Goal: Transaction & Acquisition: Book appointment/travel/reservation

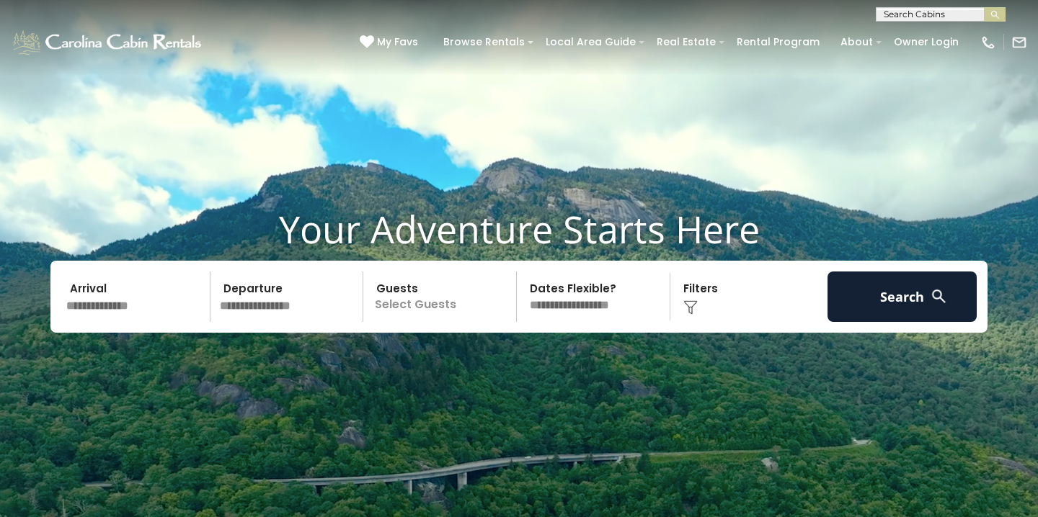
click at [452, 309] on p "Select Guests" at bounding box center [442, 297] width 148 height 50
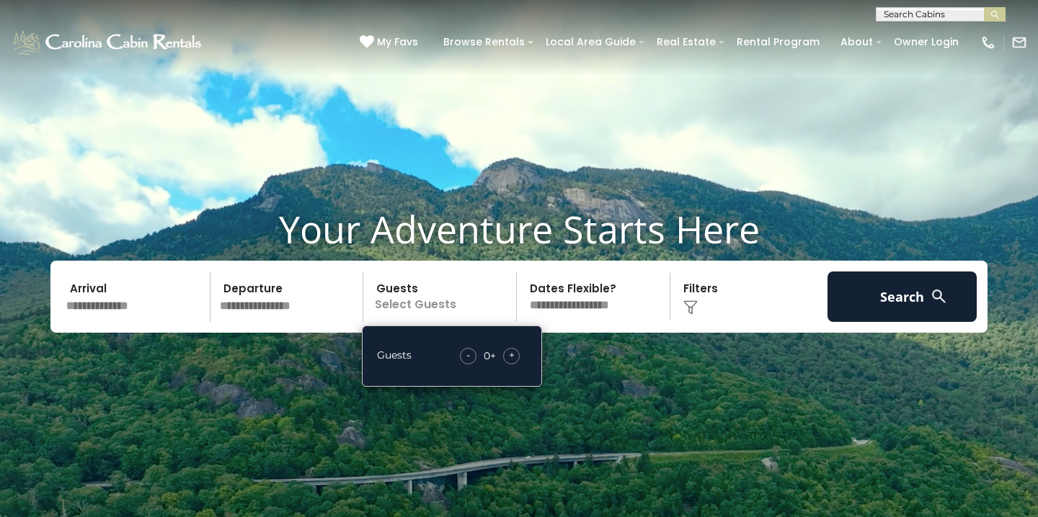
click at [513, 355] on span "+" at bounding box center [512, 355] width 6 height 14
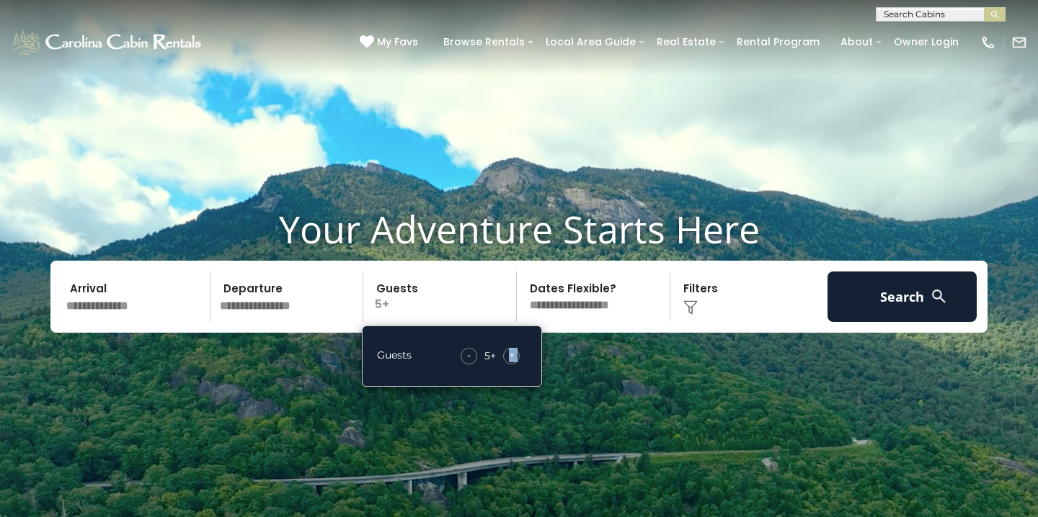
click at [513, 355] on span "+" at bounding box center [512, 355] width 6 height 14
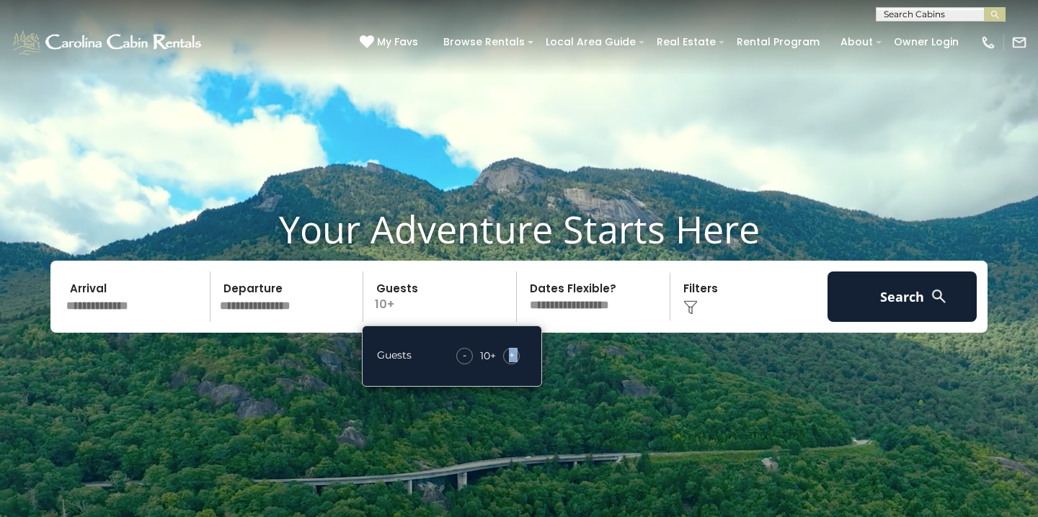
click at [613, 302] on select "**********" at bounding box center [595, 297] width 148 height 50
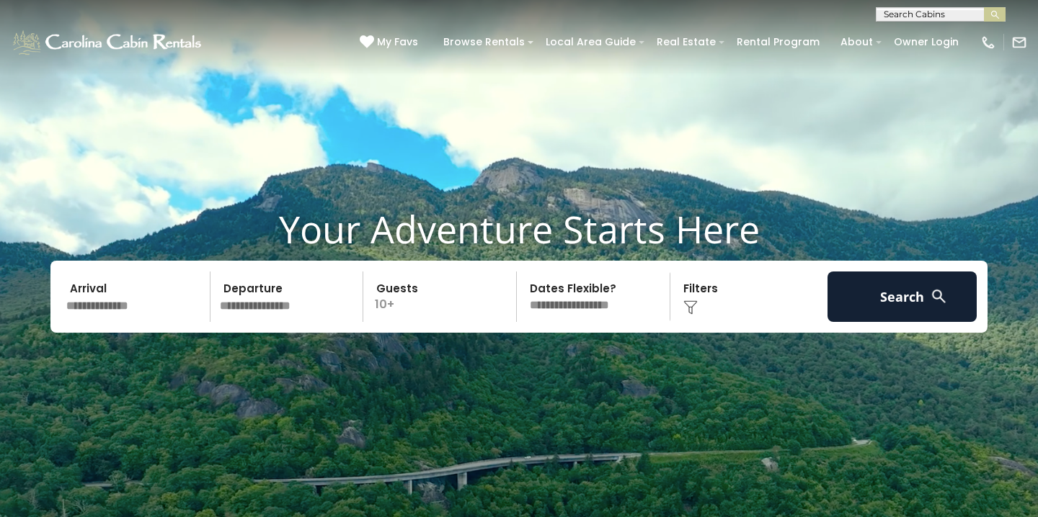
click at [100, 303] on input "text" at bounding box center [135, 297] width 149 height 50
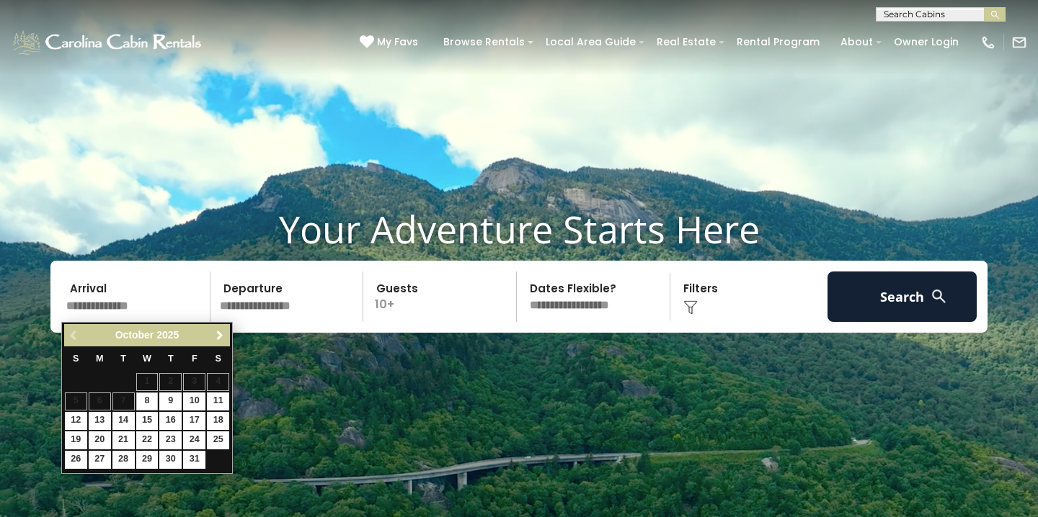
click at [218, 334] on span "Next" at bounding box center [220, 336] width 12 height 12
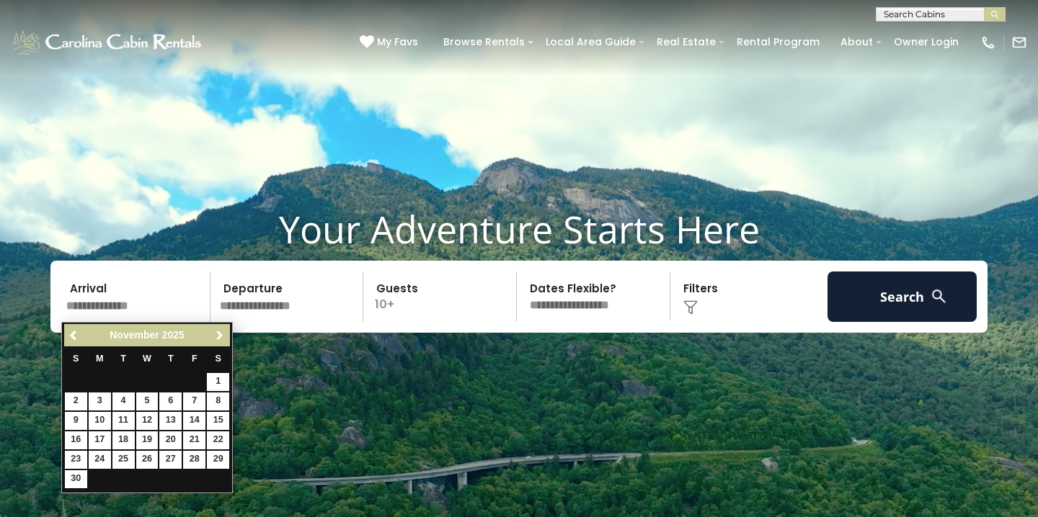
click at [218, 335] on span "Next" at bounding box center [220, 336] width 12 height 12
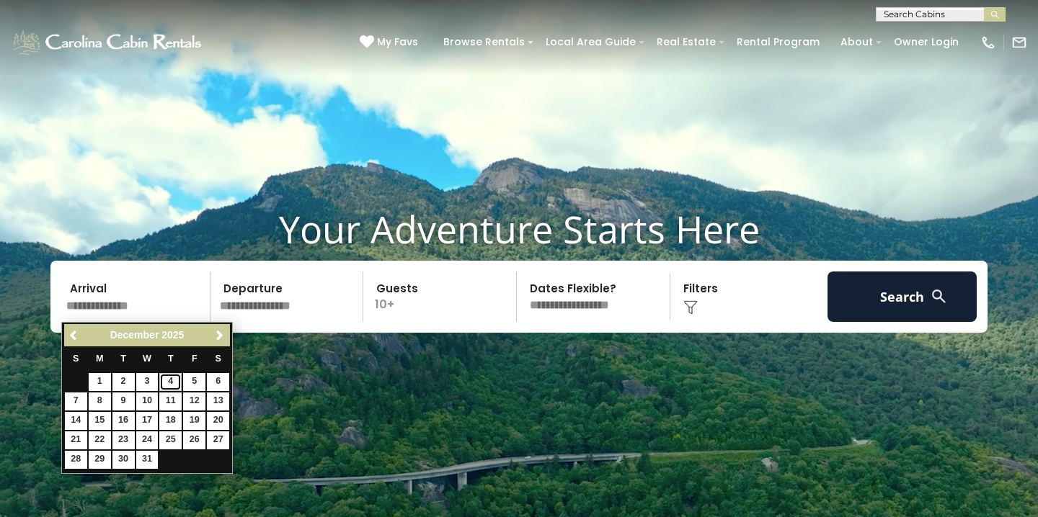
click at [174, 379] on link "4" at bounding box center [170, 382] width 22 height 18
type input "*******"
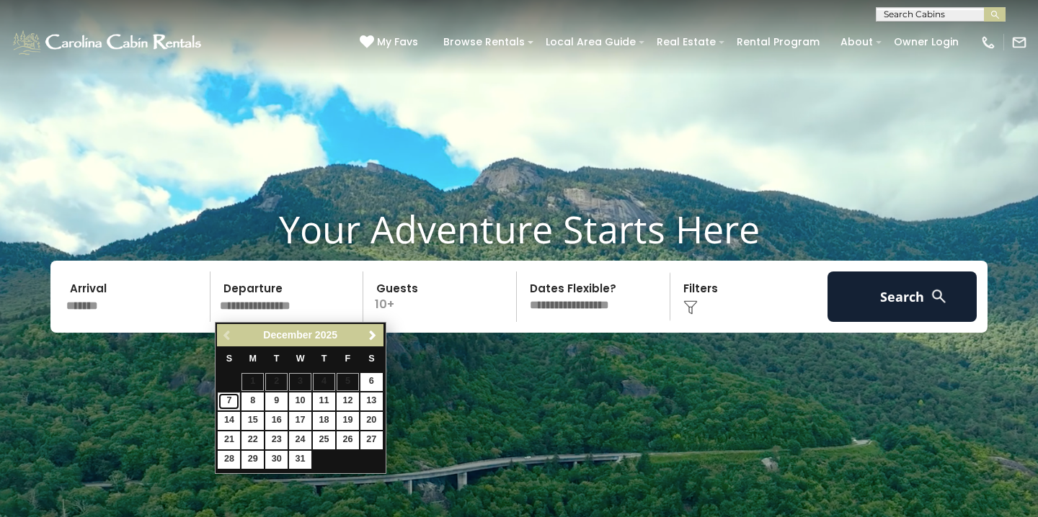
click at [226, 400] on link "7" at bounding box center [229, 402] width 22 height 18
type input "*******"
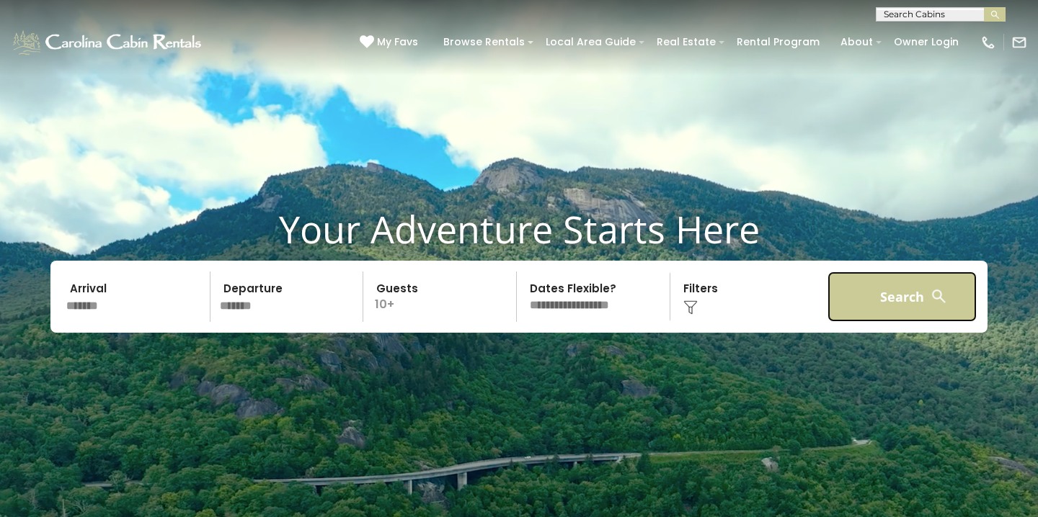
click at [873, 295] on button "Search" at bounding box center [901, 297] width 149 height 50
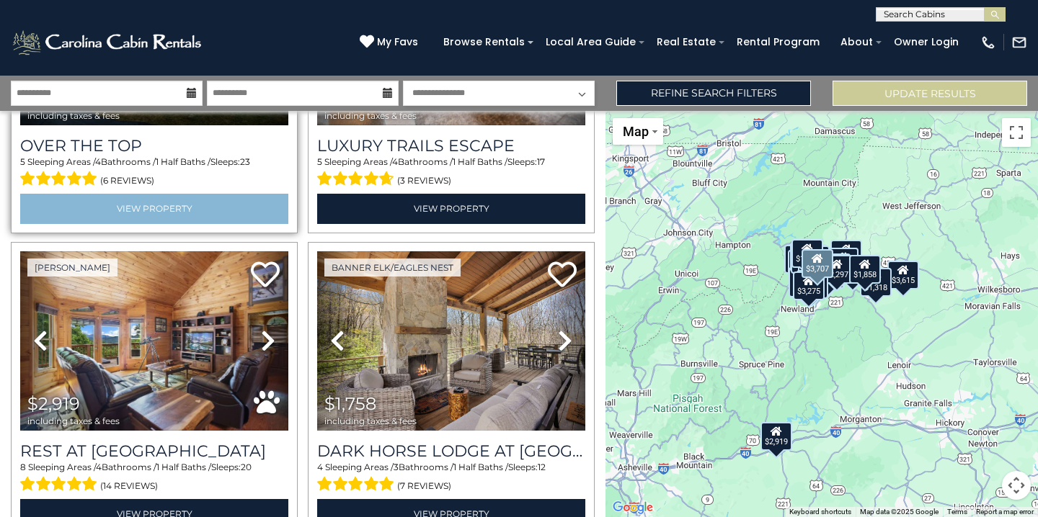
scroll to position [228, 0]
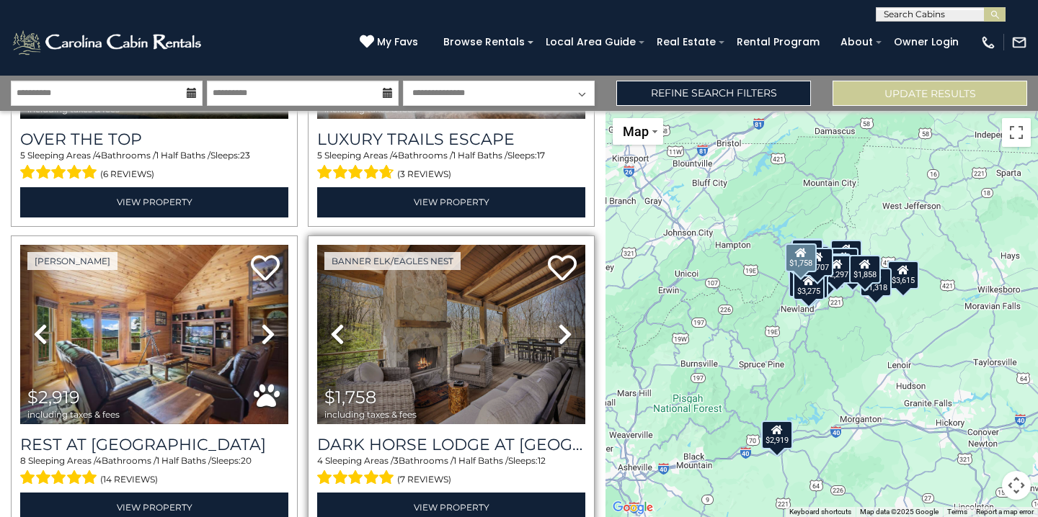
click at [564, 331] on icon at bounding box center [565, 334] width 14 height 23
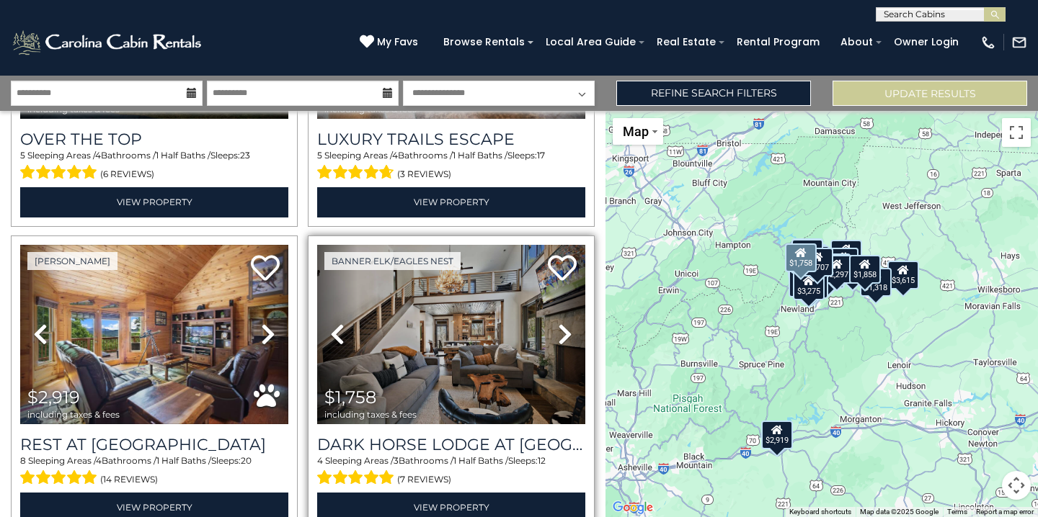
click at [564, 331] on icon at bounding box center [565, 334] width 14 height 23
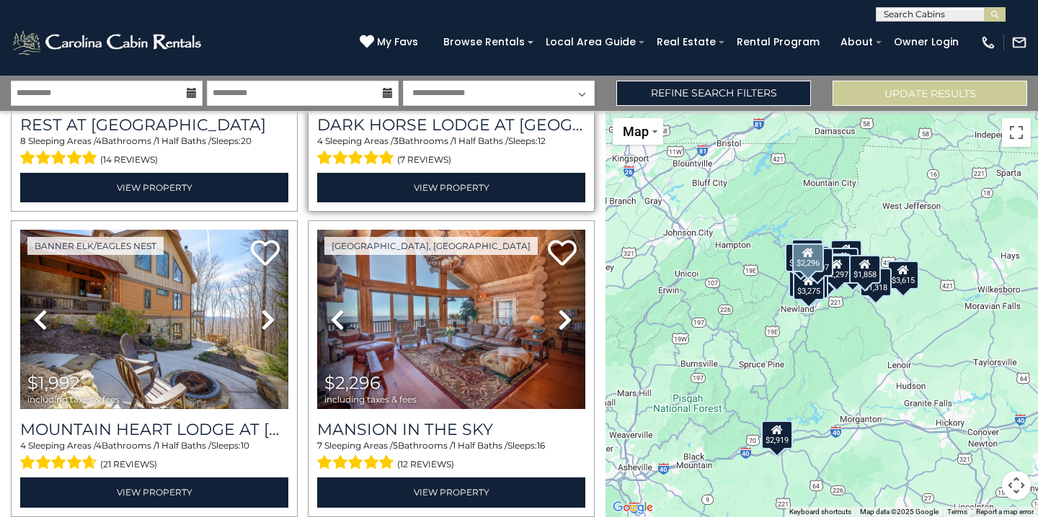
scroll to position [550, 0]
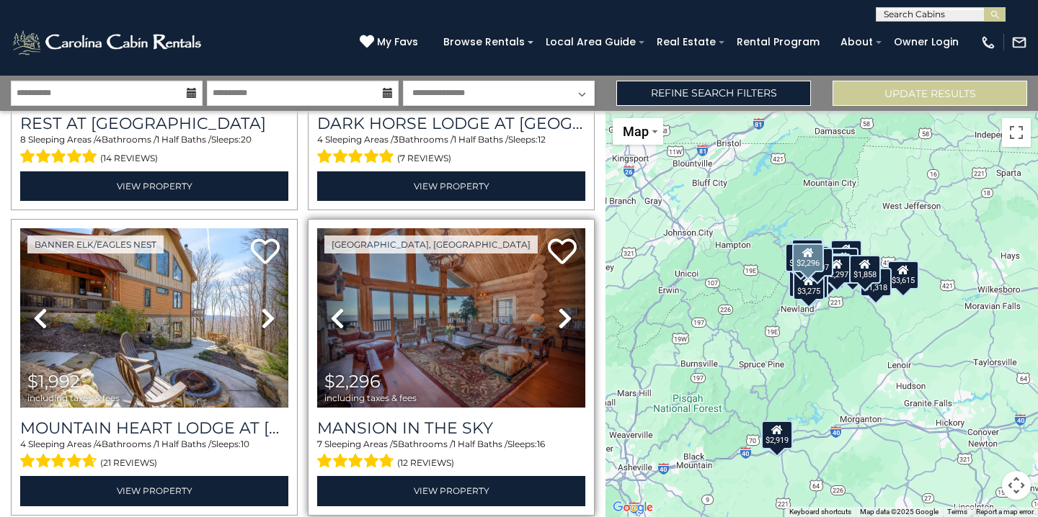
click at [564, 319] on icon at bounding box center [565, 318] width 14 height 23
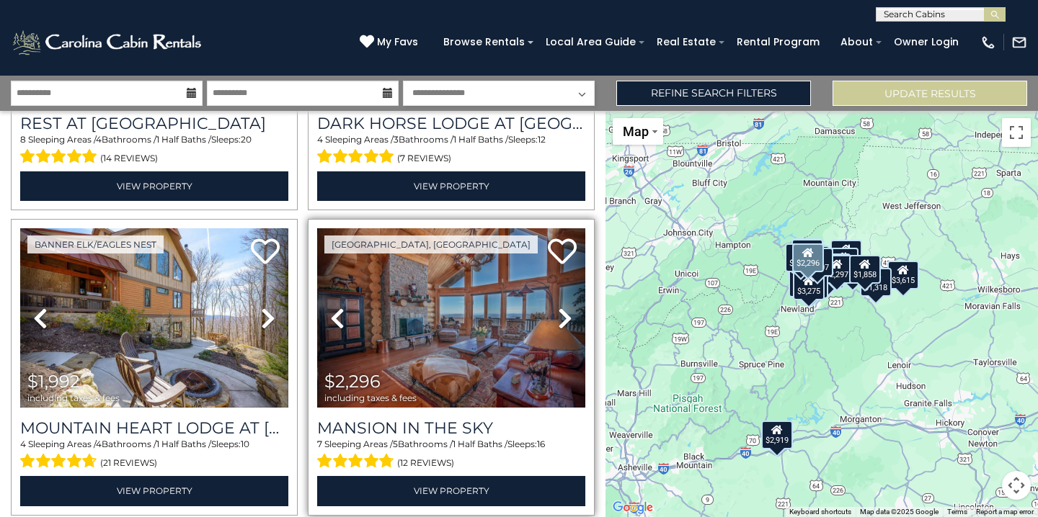
click at [564, 319] on icon at bounding box center [565, 318] width 14 height 23
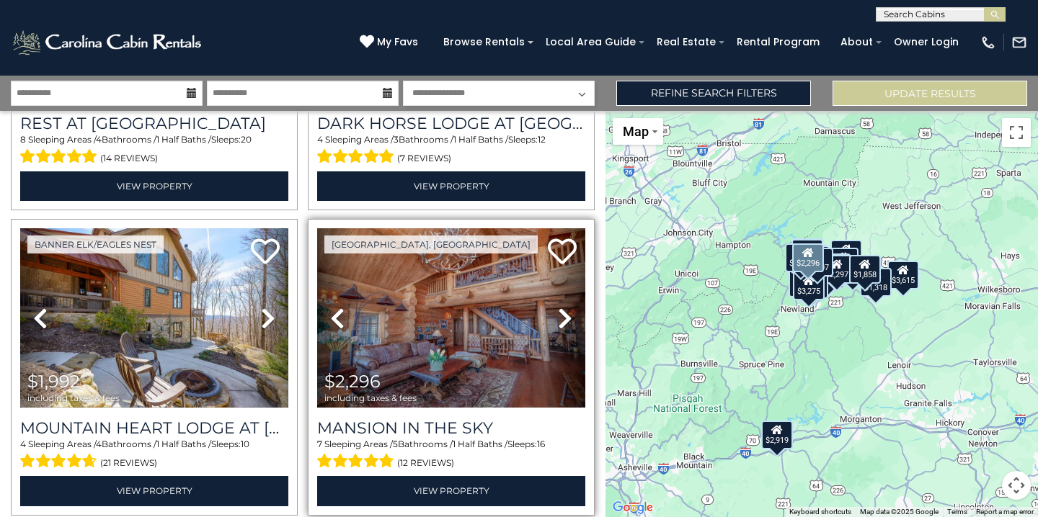
click at [564, 319] on icon at bounding box center [565, 318] width 14 height 23
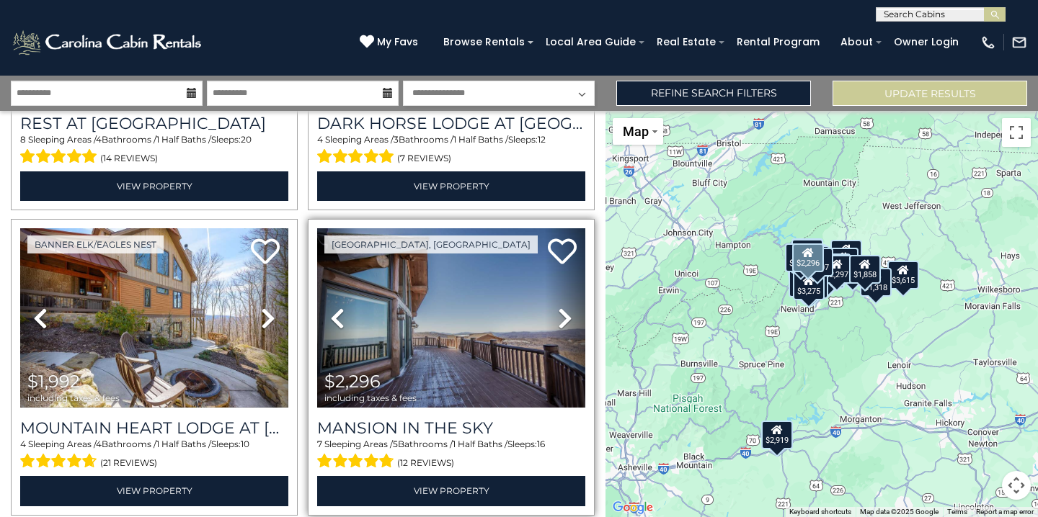
click at [564, 319] on icon at bounding box center [565, 318] width 14 height 23
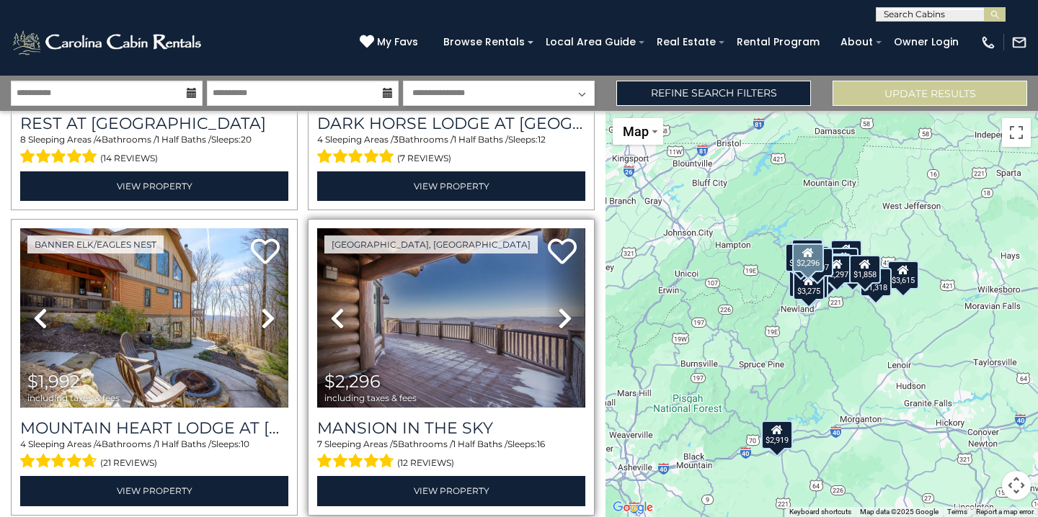
click at [564, 319] on icon at bounding box center [565, 318] width 14 height 23
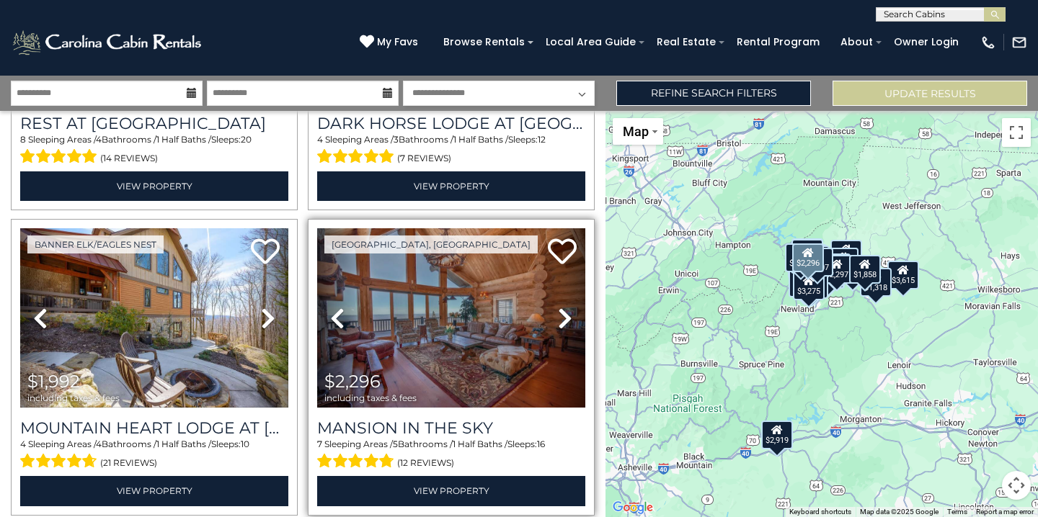
click at [564, 319] on icon at bounding box center [565, 318] width 14 height 23
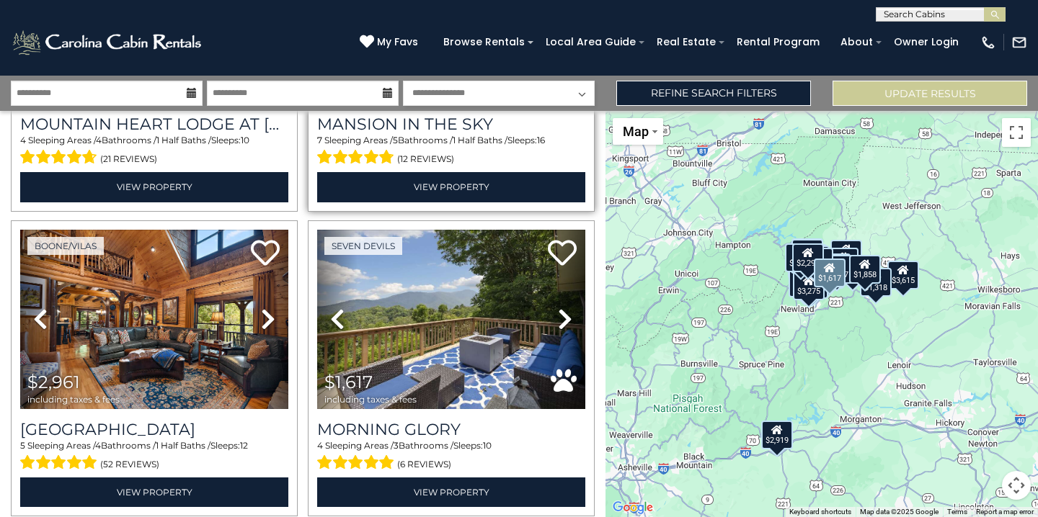
scroll to position [857, 0]
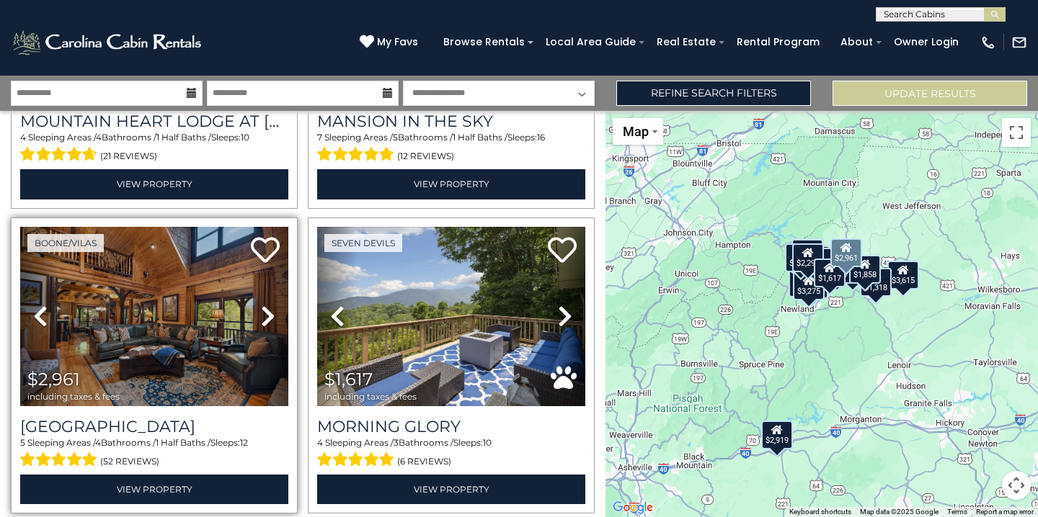
click at [267, 317] on icon at bounding box center [268, 316] width 14 height 23
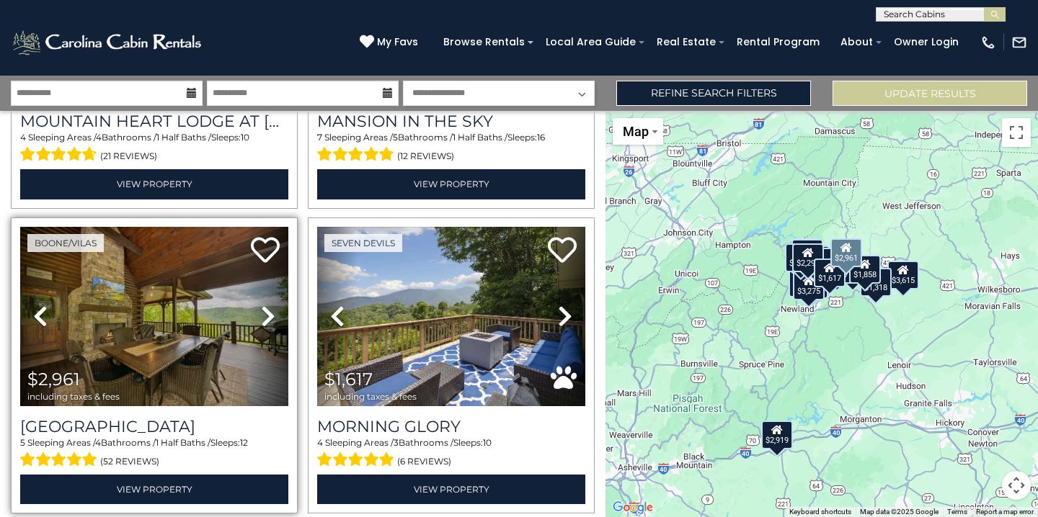
click at [267, 317] on icon at bounding box center [268, 316] width 14 height 23
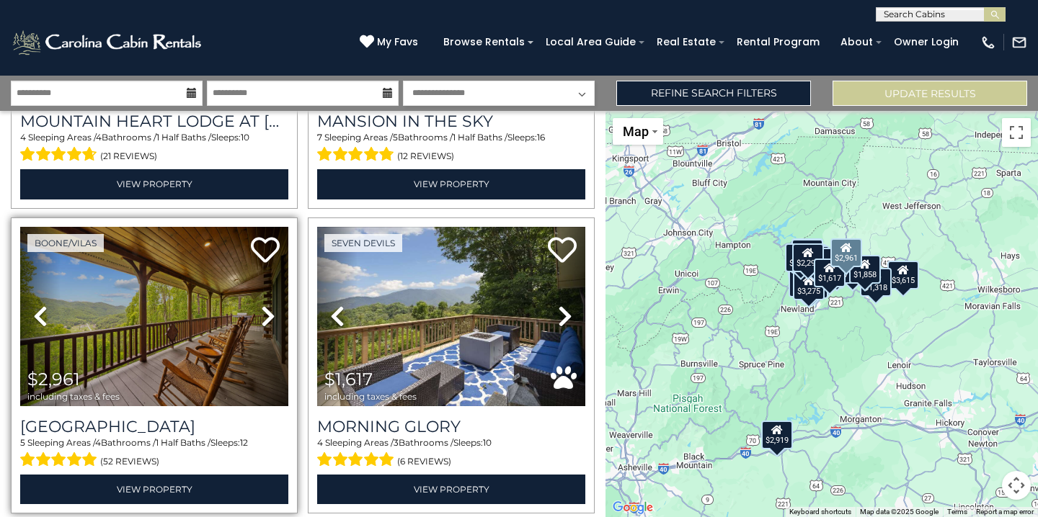
click at [267, 317] on icon at bounding box center [268, 316] width 14 height 23
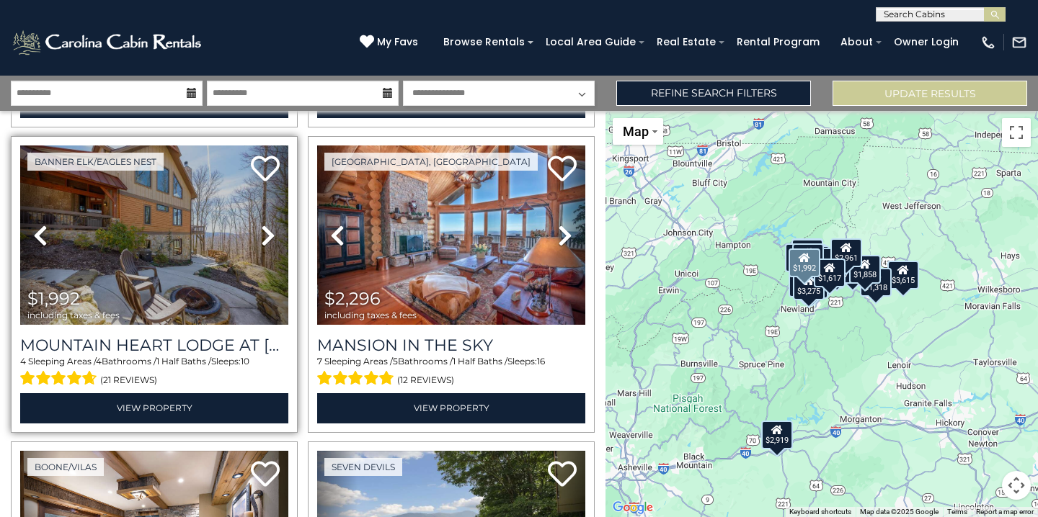
scroll to position [649, 0]
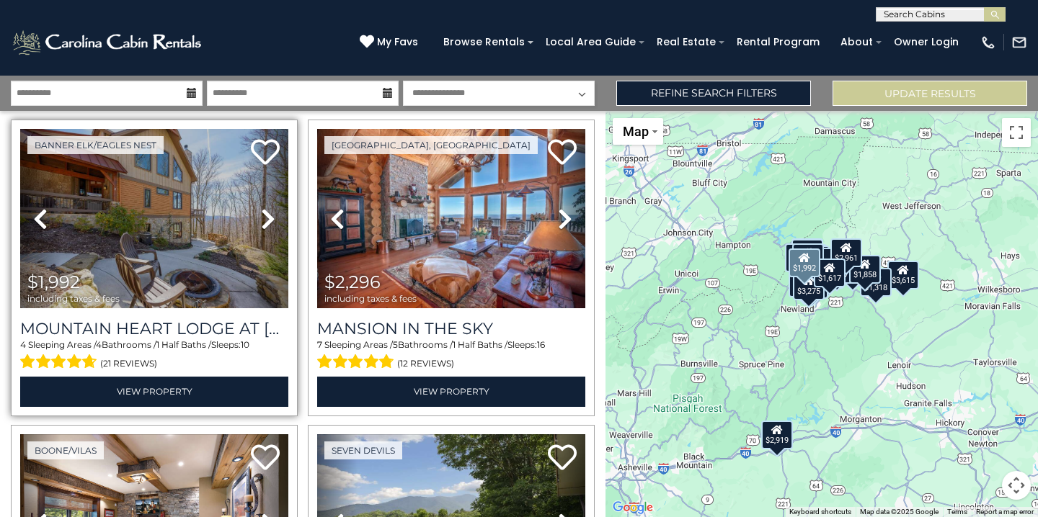
click at [267, 217] on icon at bounding box center [268, 219] width 14 height 23
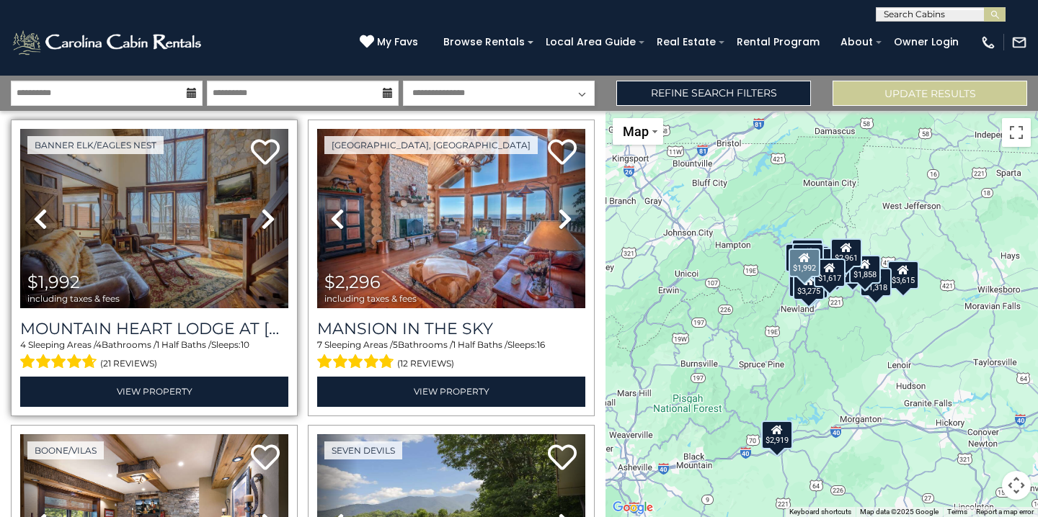
click at [267, 217] on icon at bounding box center [268, 219] width 14 height 23
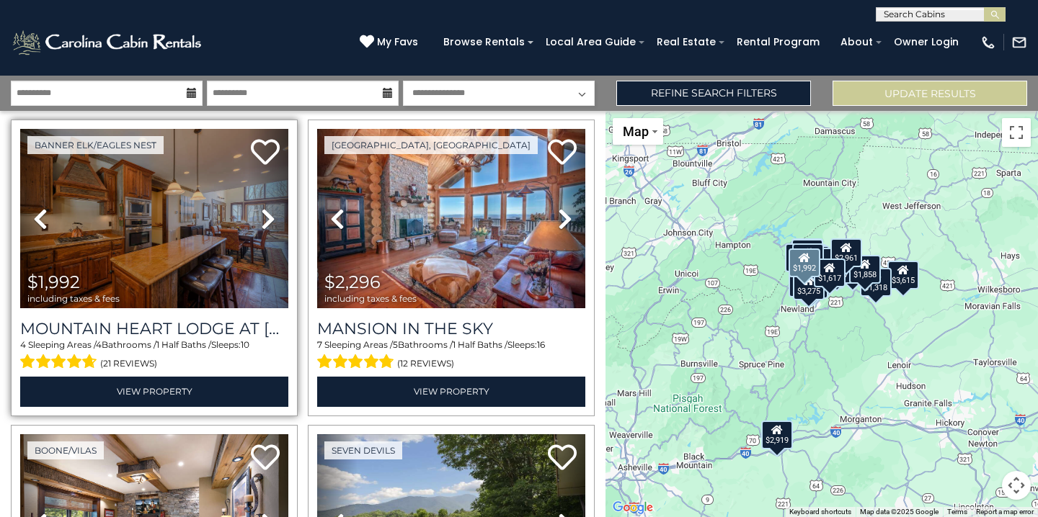
click at [267, 217] on icon at bounding box center [268, 219] width 14 height 23
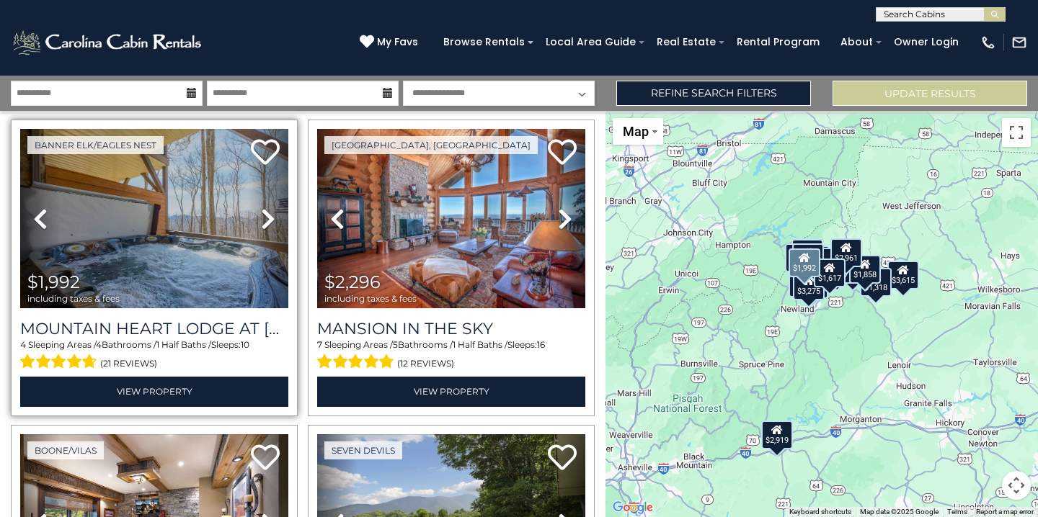
click at [267, 217] on icon at bounding box center [268, 219] width 14 height 23
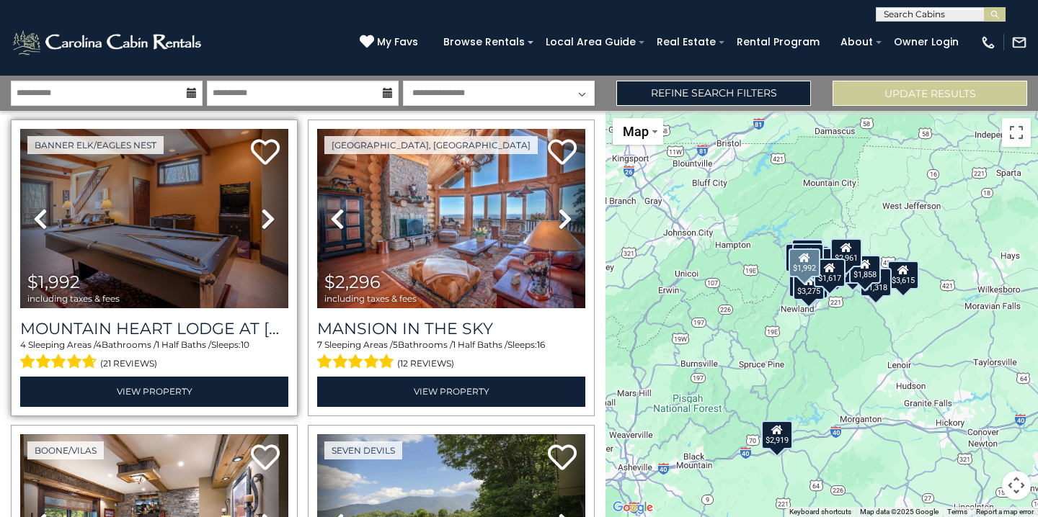
click at [267, 217] on icon at bounding box center [268, 219] width 14 height 23
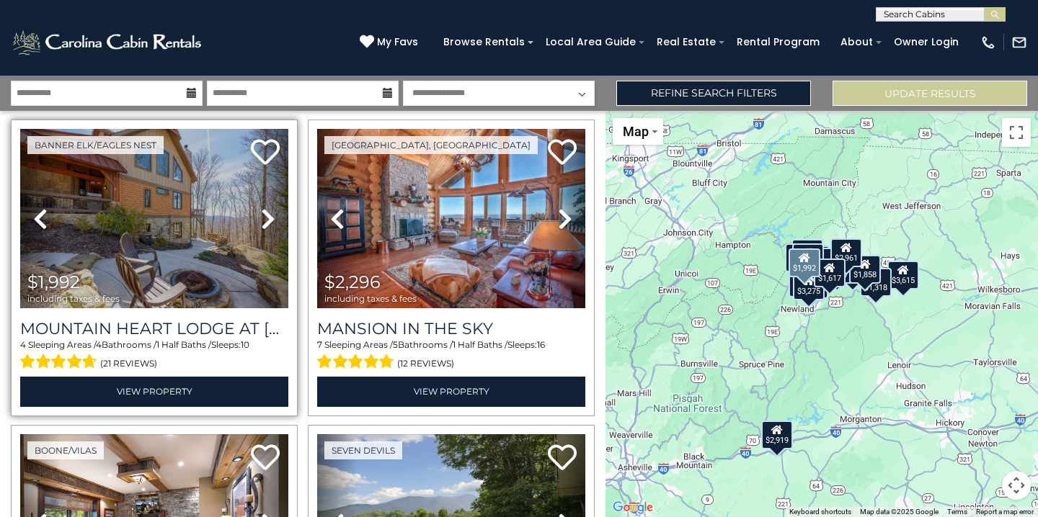
click at [267, 217] on icon at bounding box center [268, 219] width 14 height 23
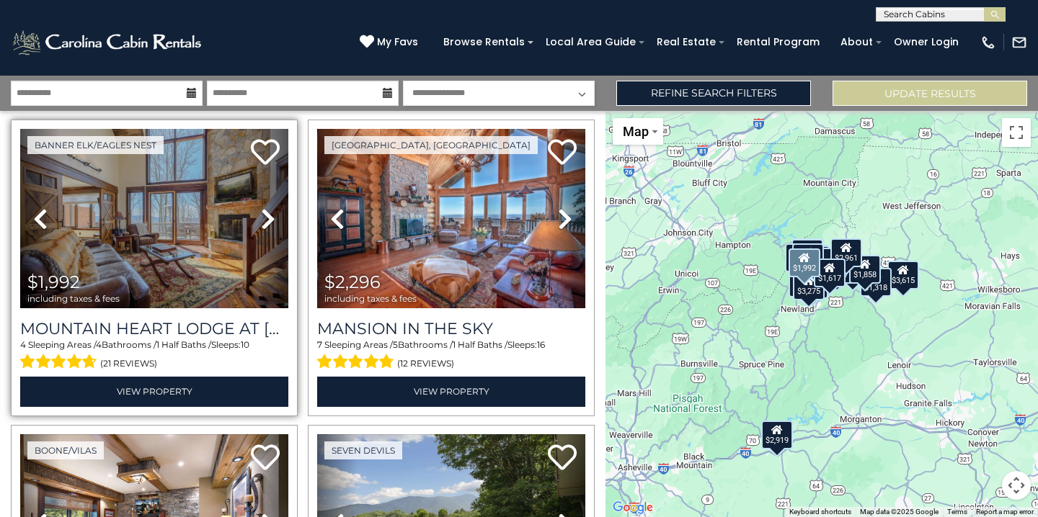
click at [267, 217] on icon at bounding box center [268, 219] width 14 height 23
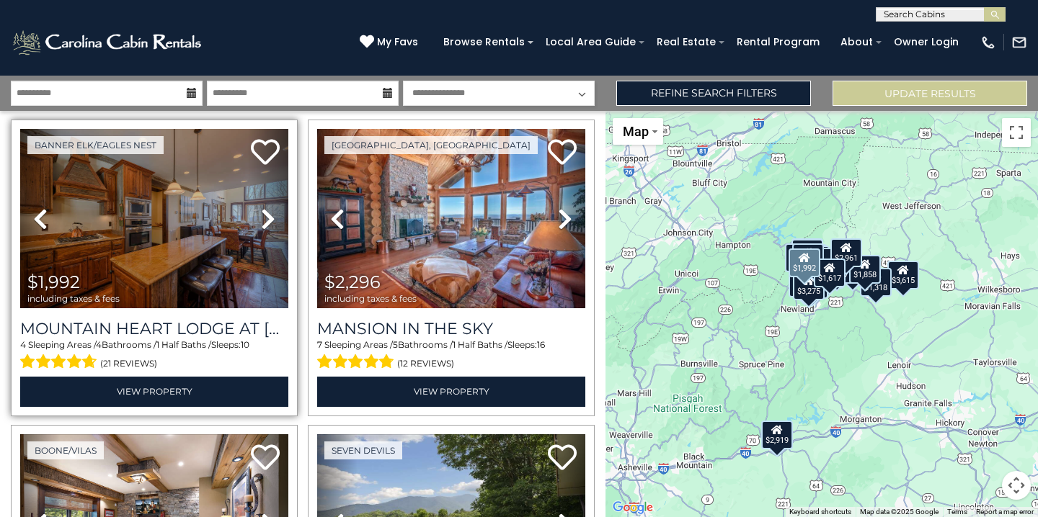
click at [267, 217] on icon at bounding box center [268, 219] width 14 height 23
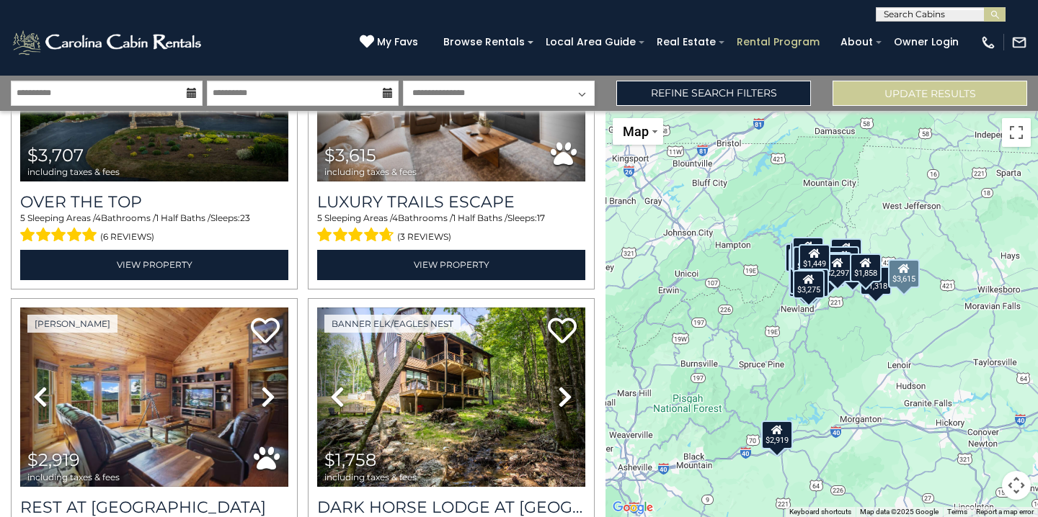
scroll to position [100, 0]
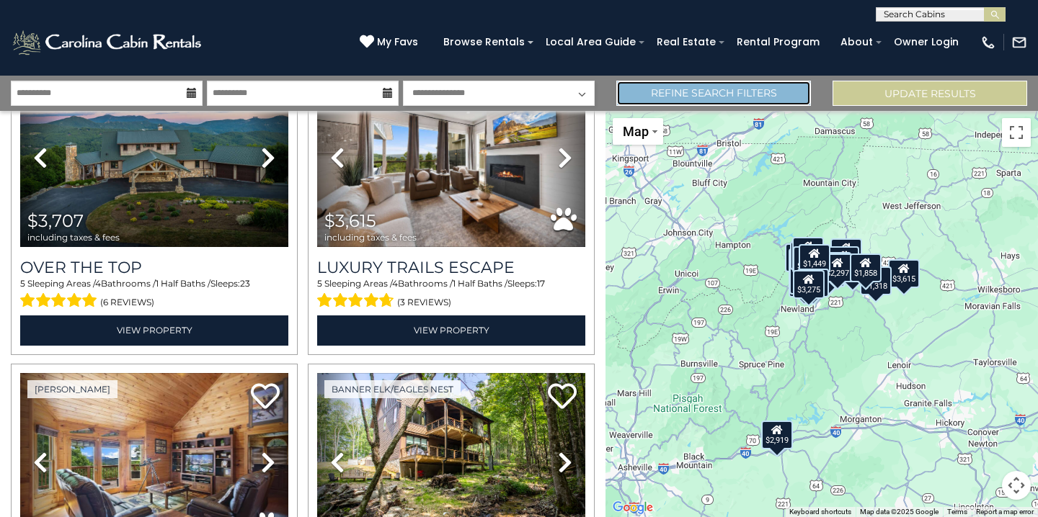
click at [746, 88] on link "Refine Search Filters" at bounding box center [713, 93] width 195 height 25
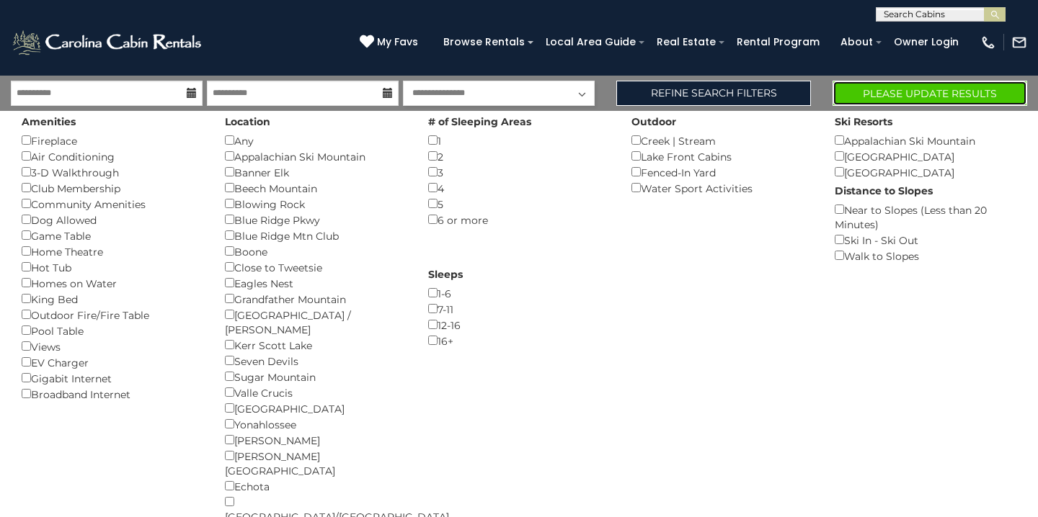
click at [929, 97] on button "Please Update Results" at bounding box center [929, 93] width 195 height 25
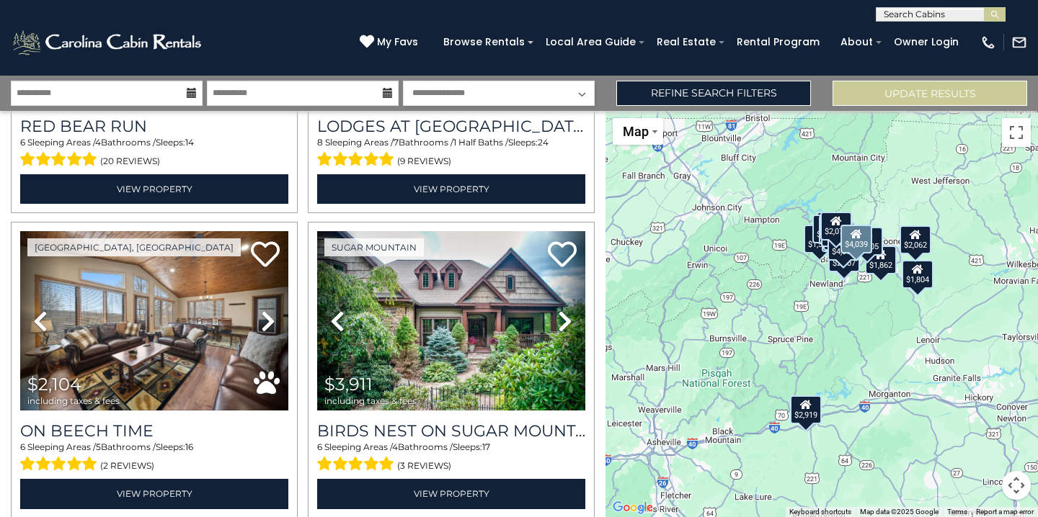
scroll to position [1442, 0]
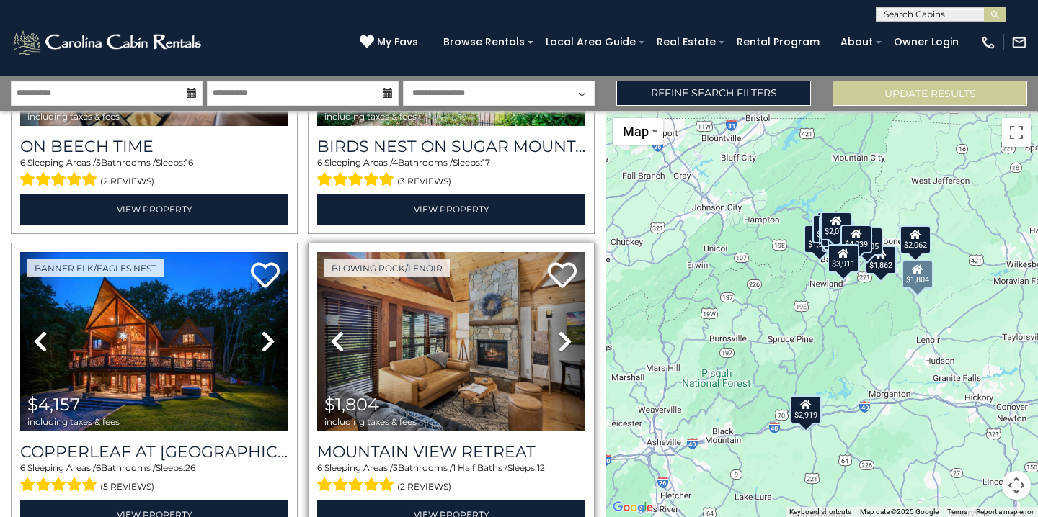
click at [559, 342] on icon at bounding box center [565, 341] width 14 height 23
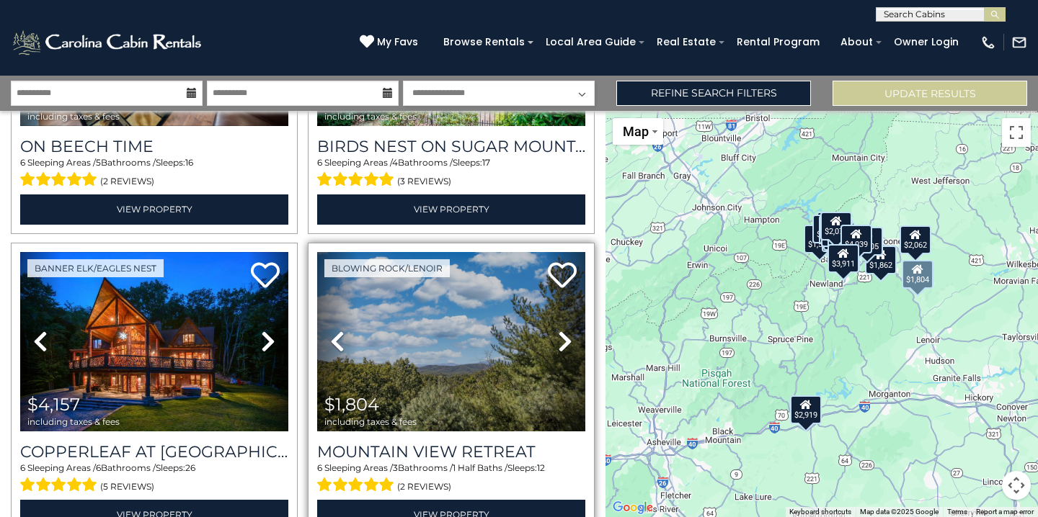
click at [559, 342] on icon at bounding box center [565, 341] width 14 height 23
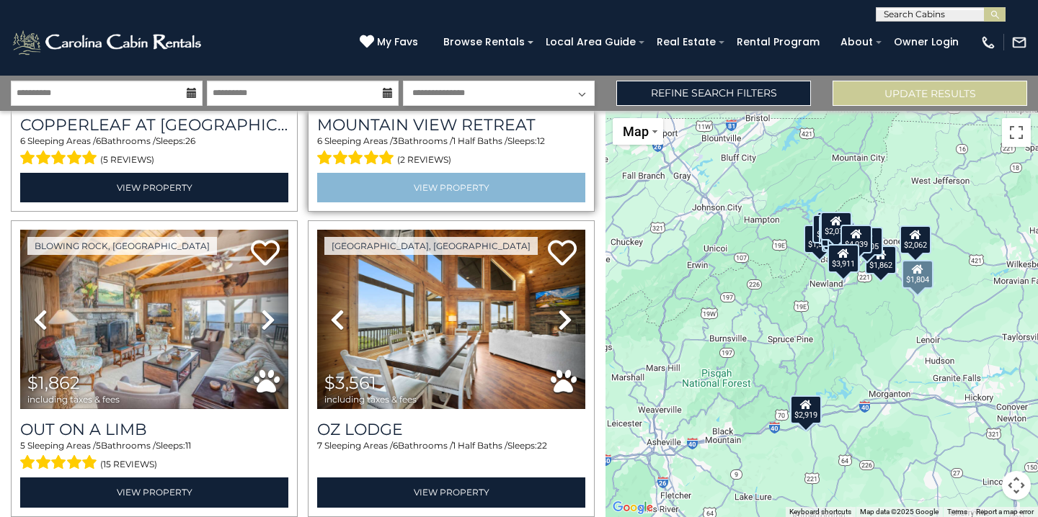
scroll to position [1778, 0]
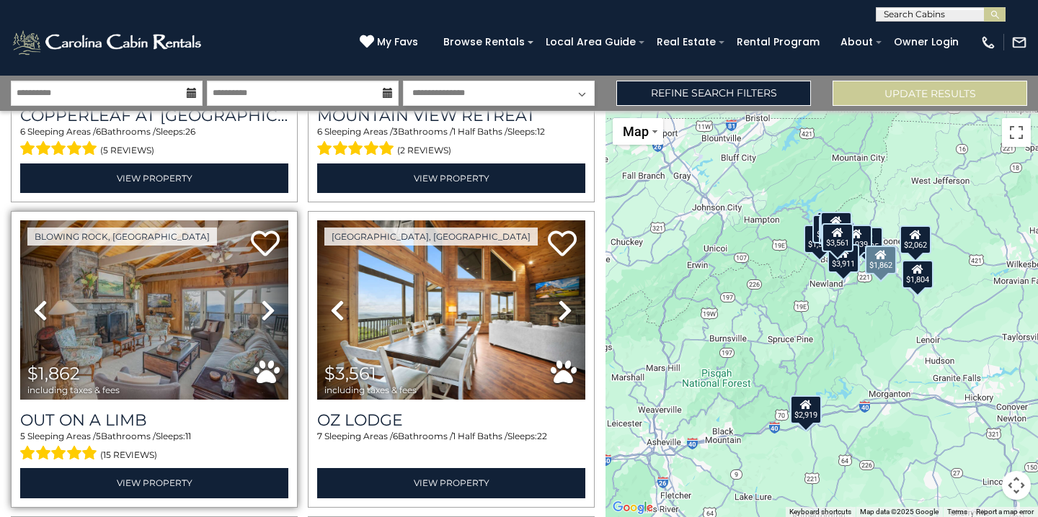
click at [272, 309] on icon at bounding box center [268, 310] width 14 height 23
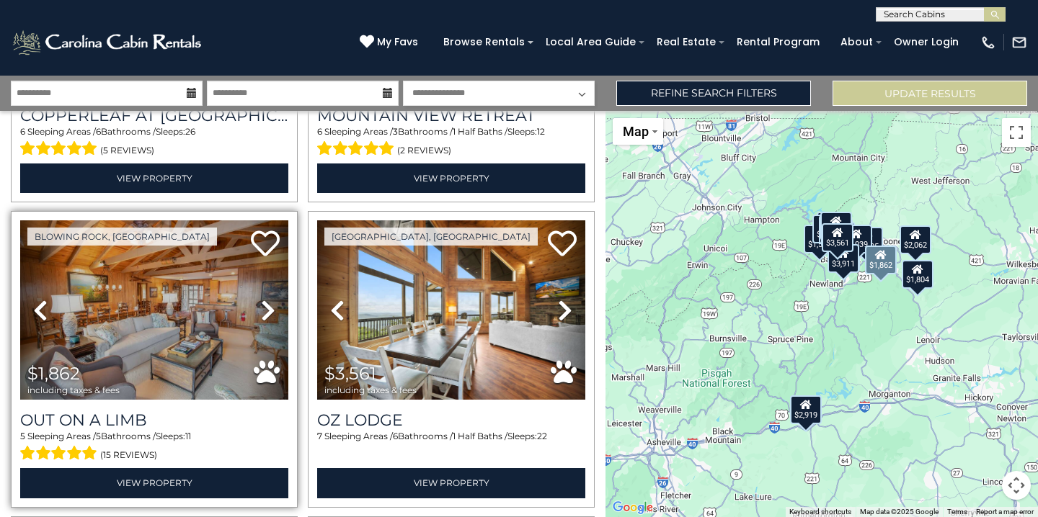
click at [272, 311] on icon at bounding box center [268, 310] width 14 height 23
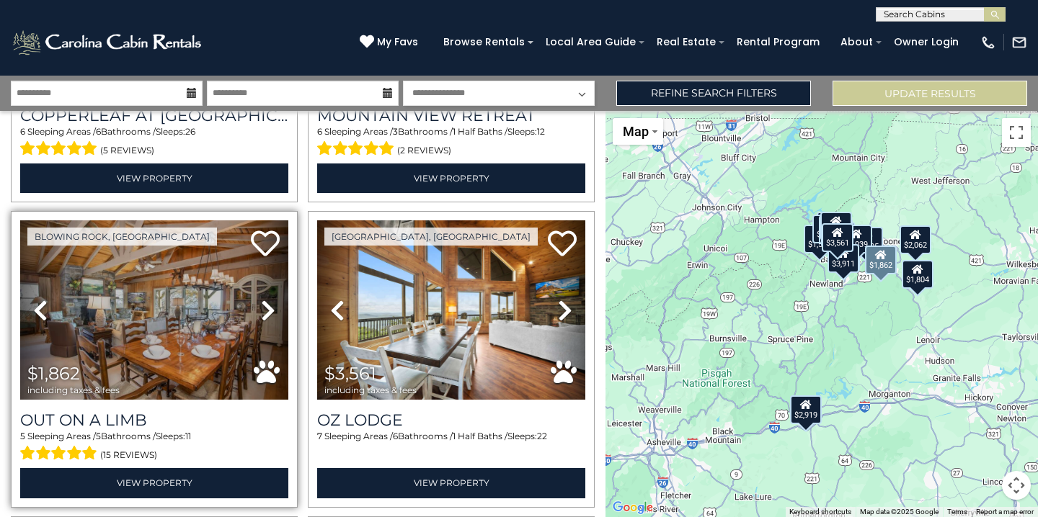
click at [273, 311] on icon at bounding box center [268, 310] width 14 height 23
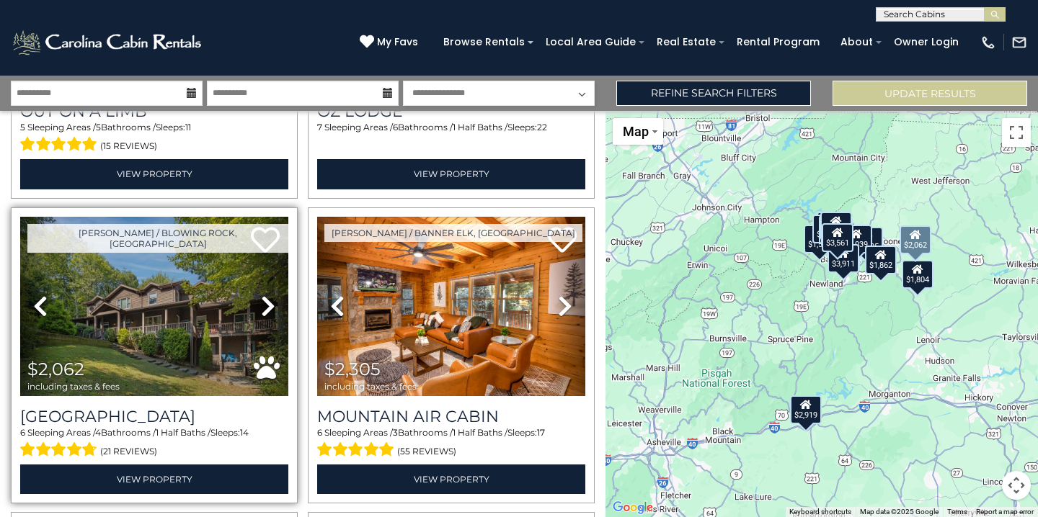
scroll to position [2096, 0]
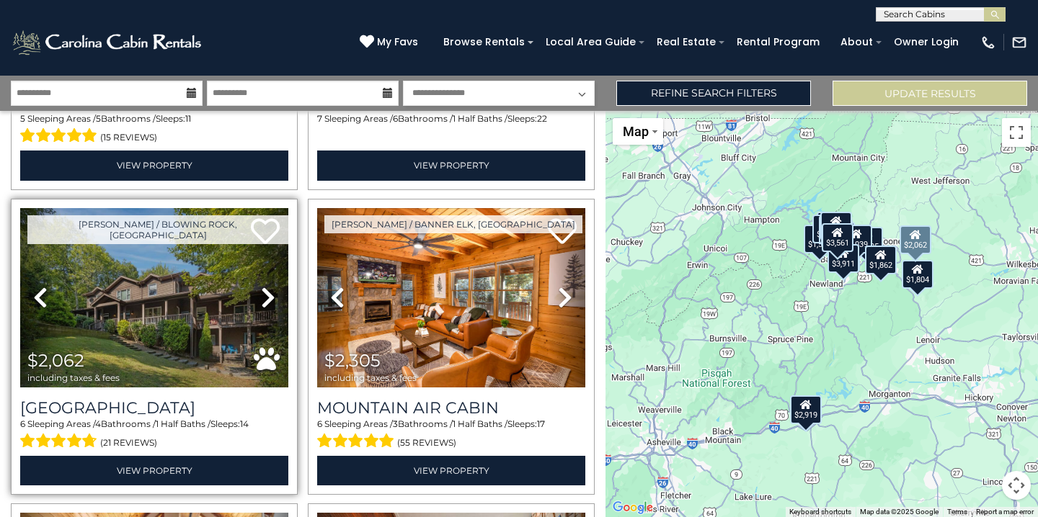
click at [268, 300] on icon at bounding box center [268, 297] width 14 height 23
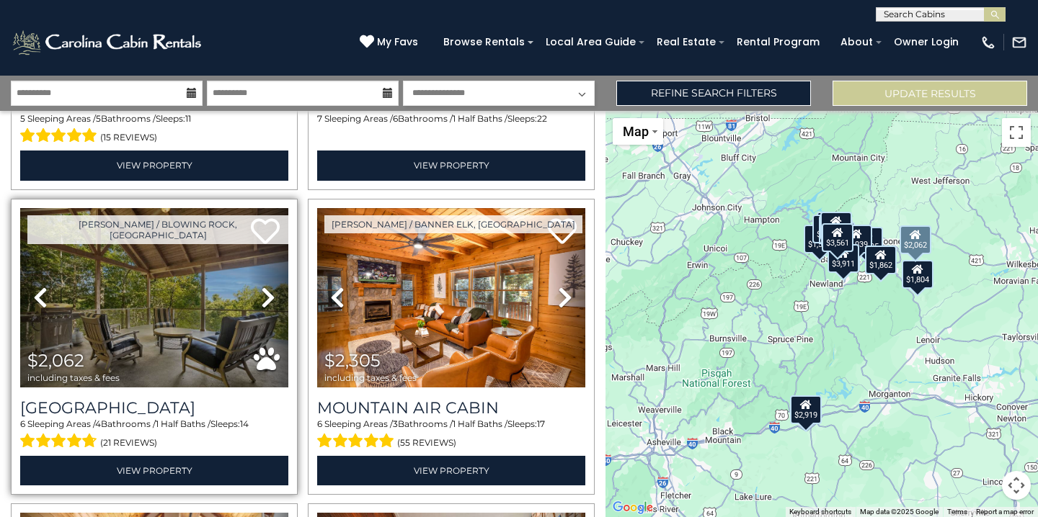
click at [268, 300] on icon at bounding box center [268, 297] width 14 height 23
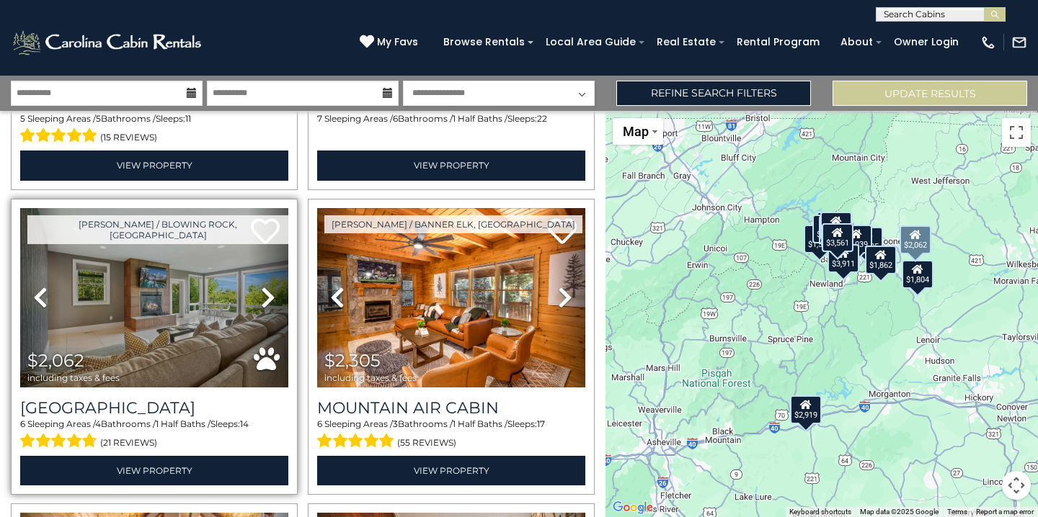
click at [268, 300] on icon at bounding box center [268, 297] width 14 height 23
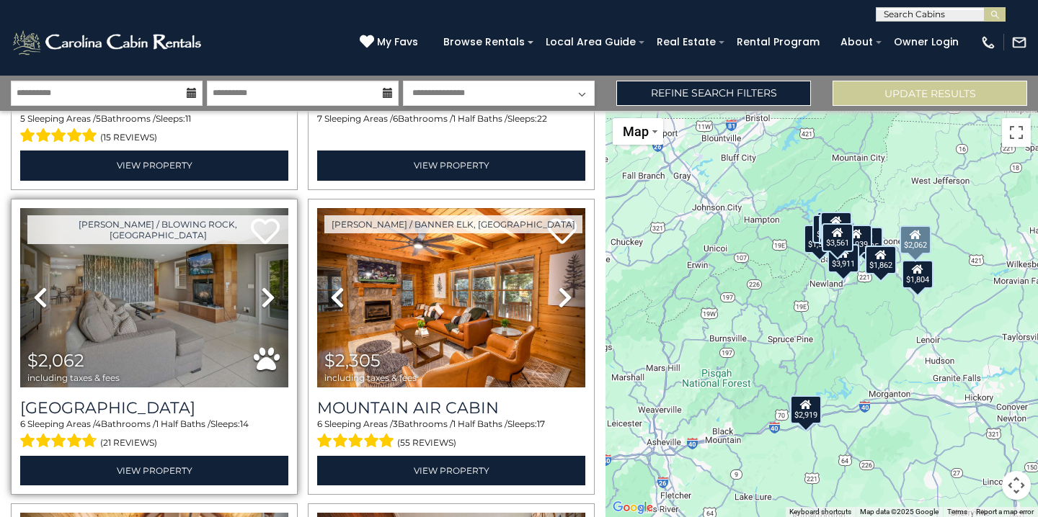
click at [268, 300] on icon at bounding box center [268, 297] width 14 height 23
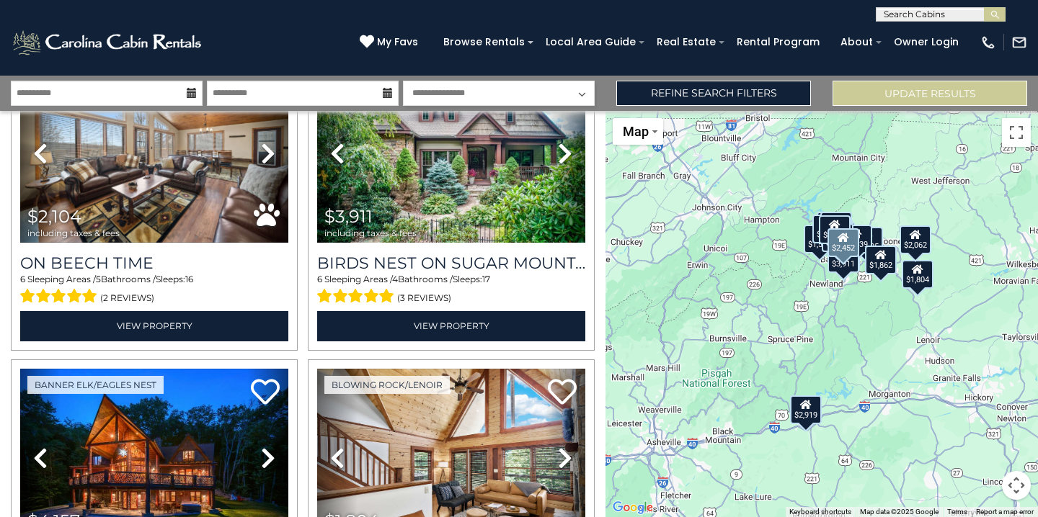
scroll to position [1317, 0]
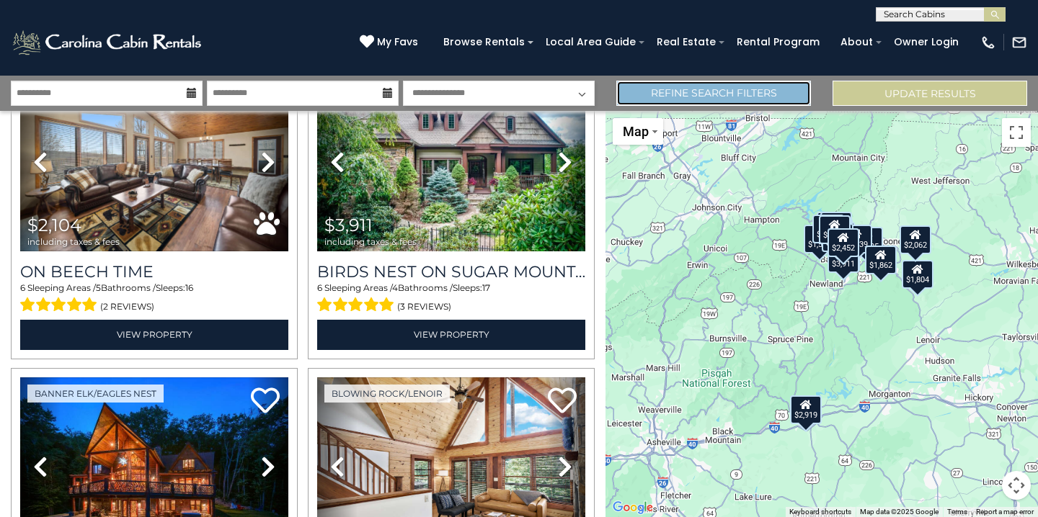
click at [710, 92] on link "Refine Search Filters" at bounding box center [713, 93] width 195 height 25
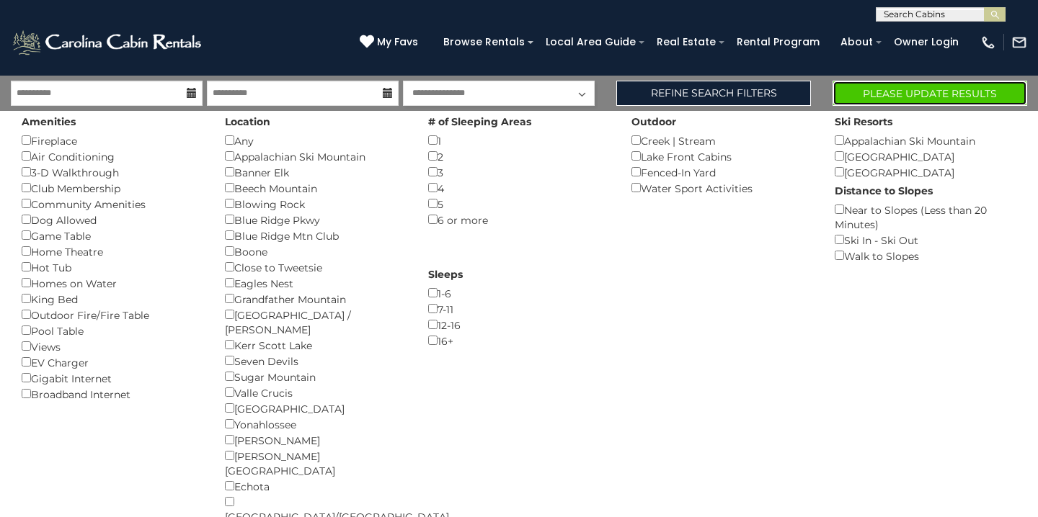
click at [976, 96] on button "Please Update Results" at bounding box center [929, 93] width 195 height 25
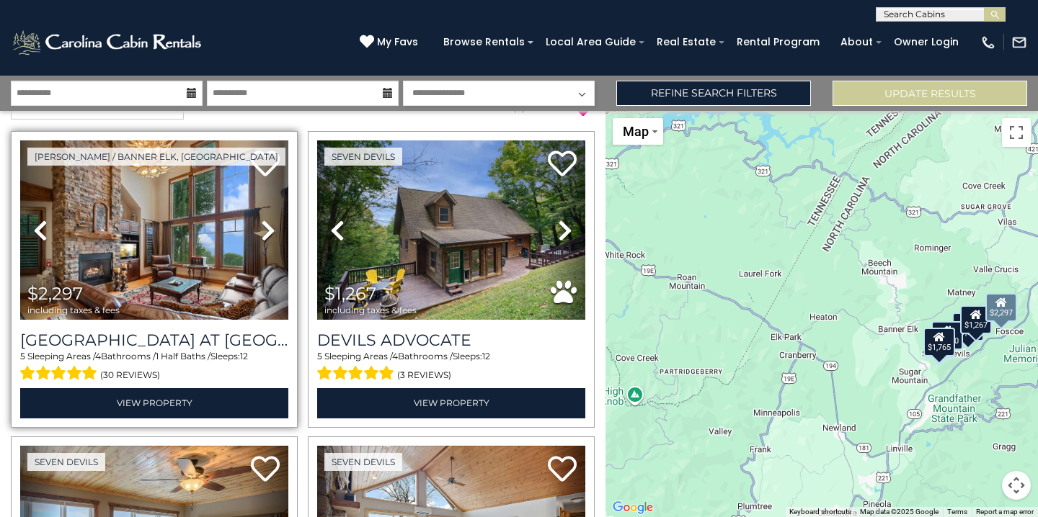
scroll to position [34, 0]
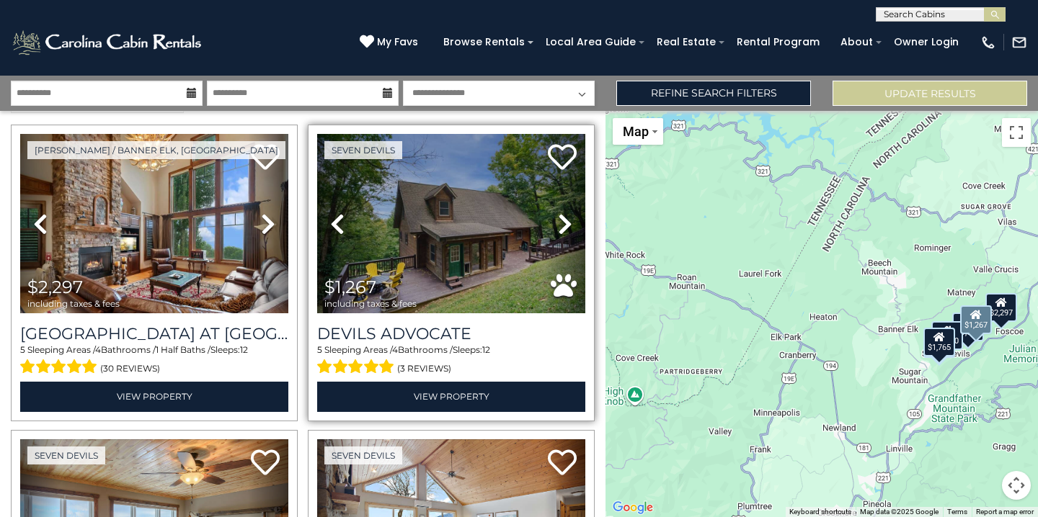
click at [566, 220] on icon at bounding box center [565, 224] width 14 height 23
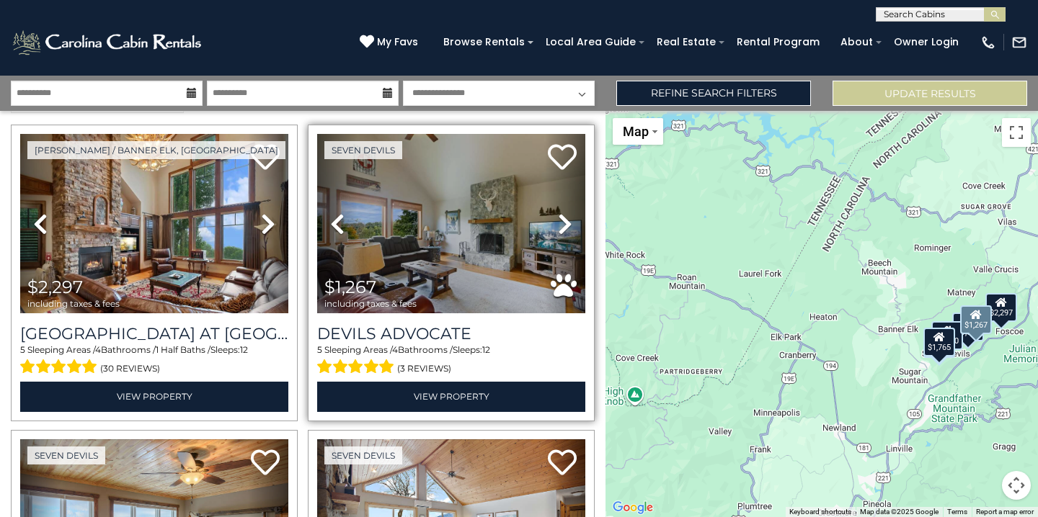
click at [566, 220] on icon at bounding box center [565, 224] width 14 height 23
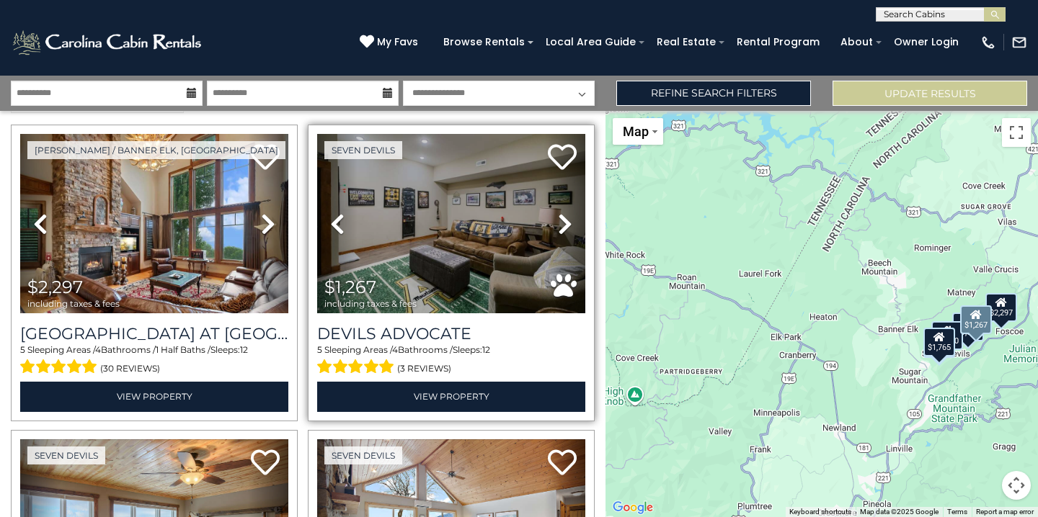
click at [566, 220] on icon at bounding box center [565, 224] width 14 height 23
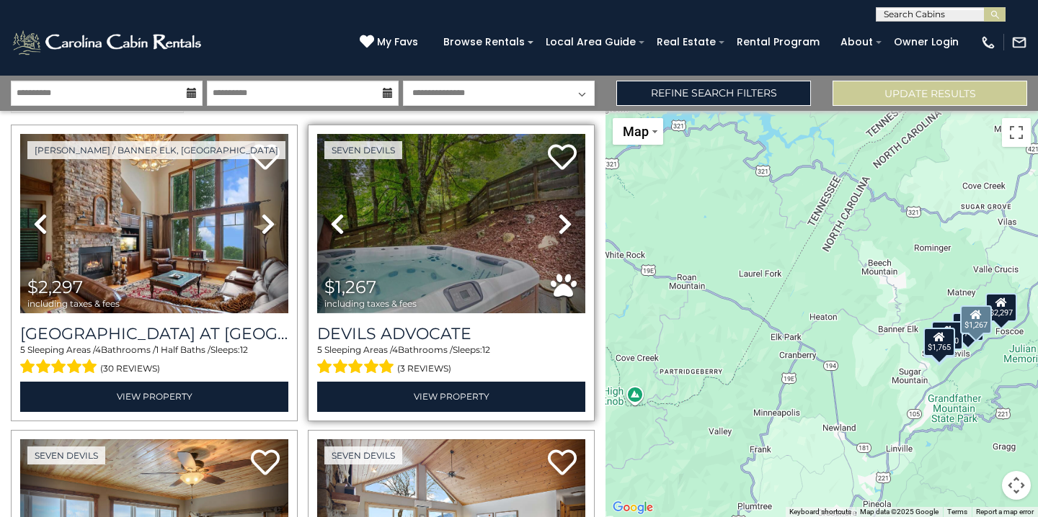
click at [566, 220] on icon at bounding box center [565, 224] width 14 height 23
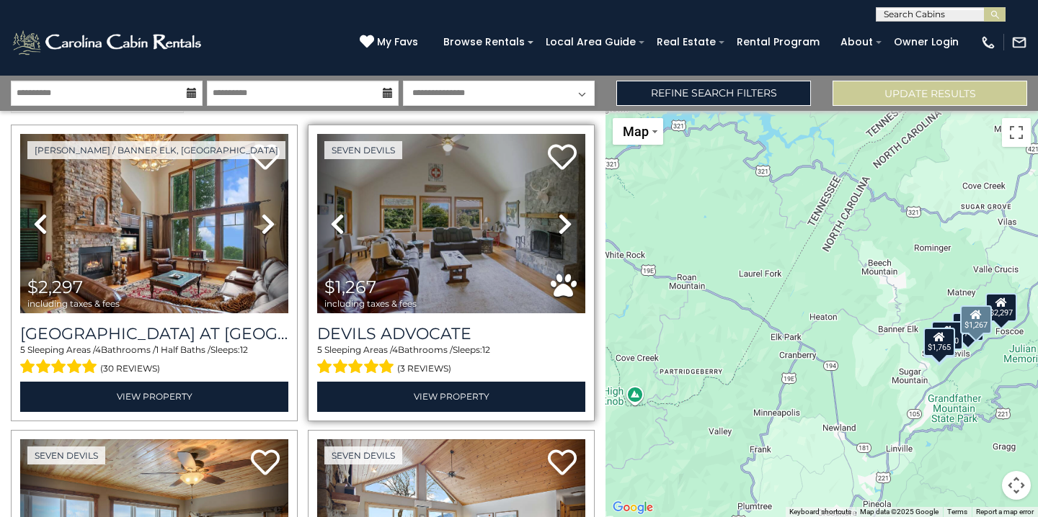
click at [566, 220] on icon at bounding box center [565, 224] width 14 height 23
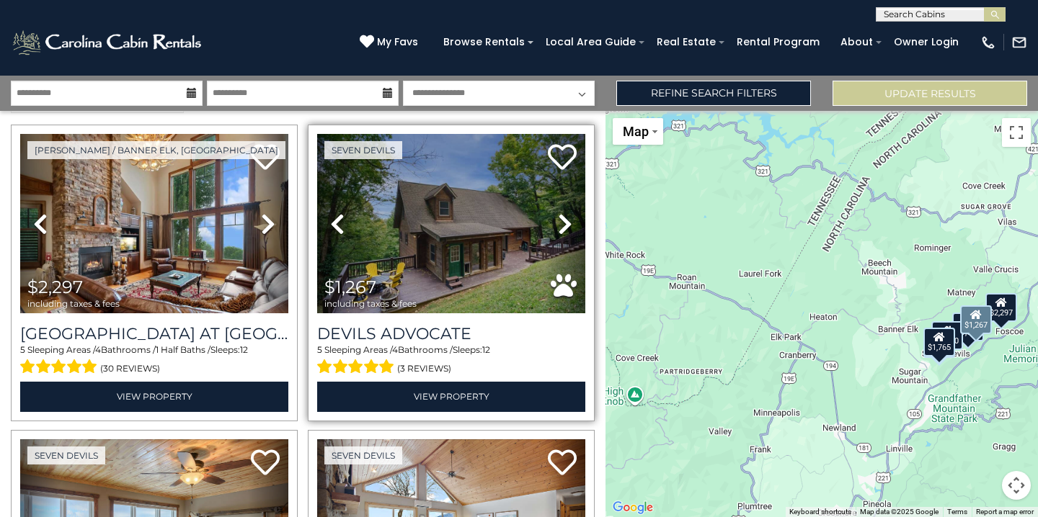
click at [566, 220] on icon at bounding box center [565, 224] width 14 height 23
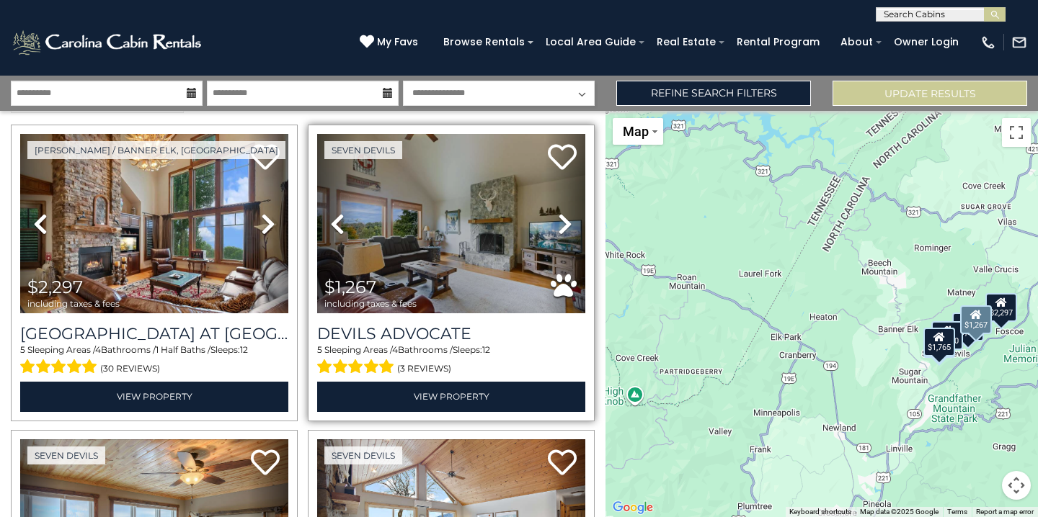
click at [566, 220] on icon at bounding box center [565, 224] width 14 height 23
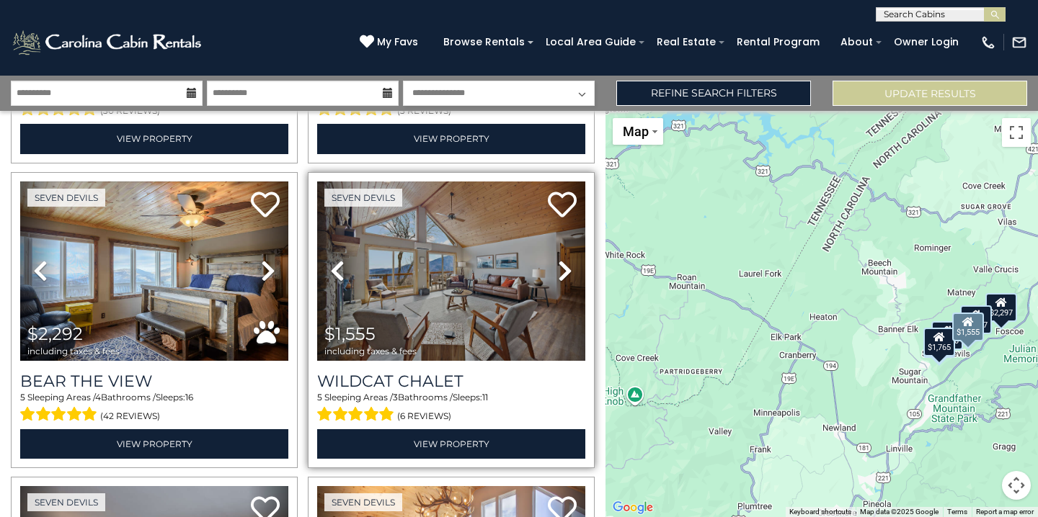
scroll to position [293, 0]
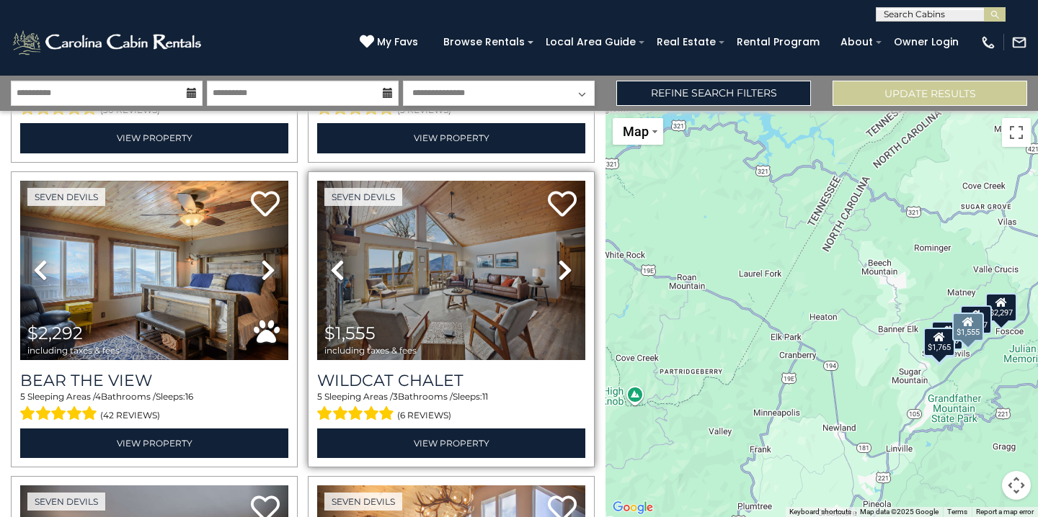
click at [563, 264] on icon at bounding box center [565, 270] width 14 height 23
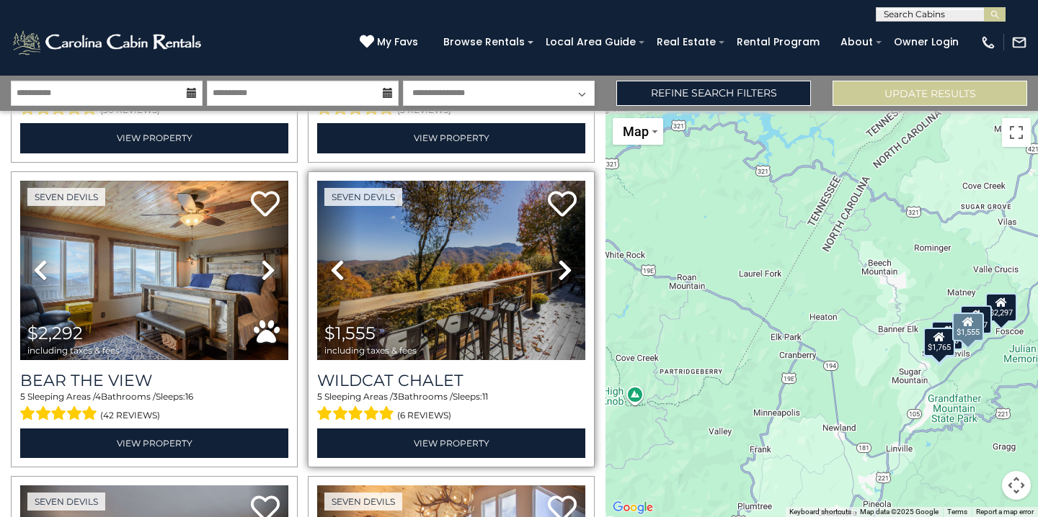
click at [563, 264] on icon at bounding box center [565, 270] width 14 height 23
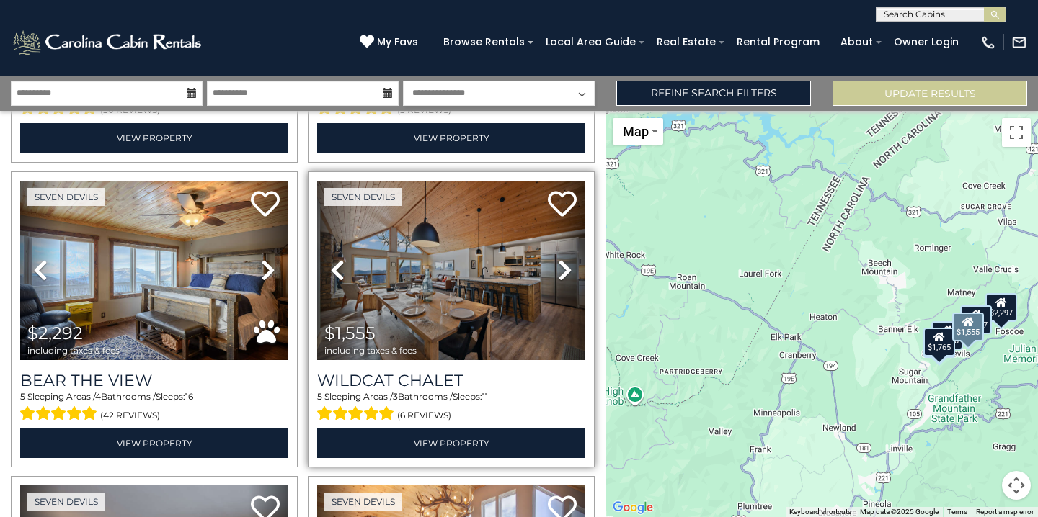
click at [563, 264] on icon at bounding box center [565, 270] width 14 height 23
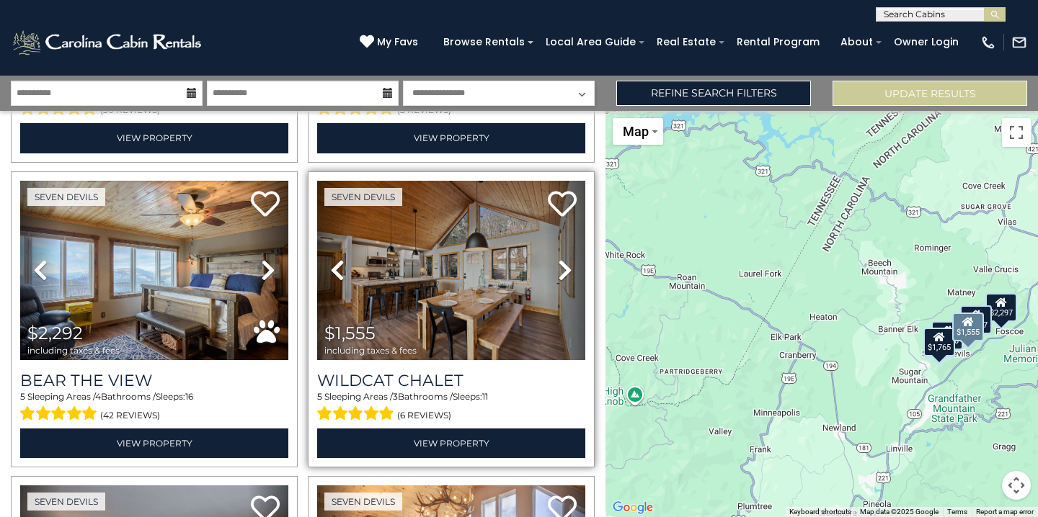
click at [563, 264] on icon at bounding box center [565, 270] width 14 height 23
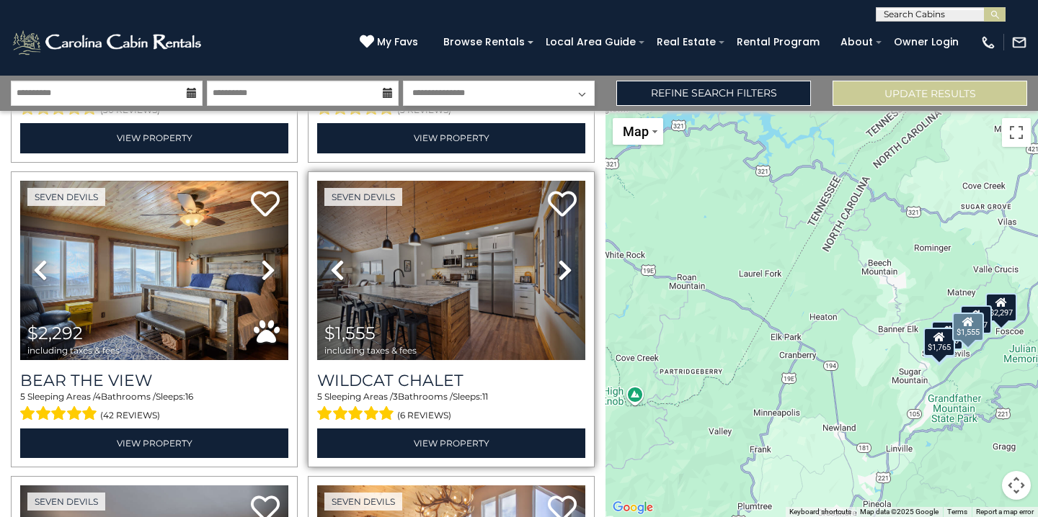
click at [563, 264] on icon at bounding box center [565, 270] width 14 height 23
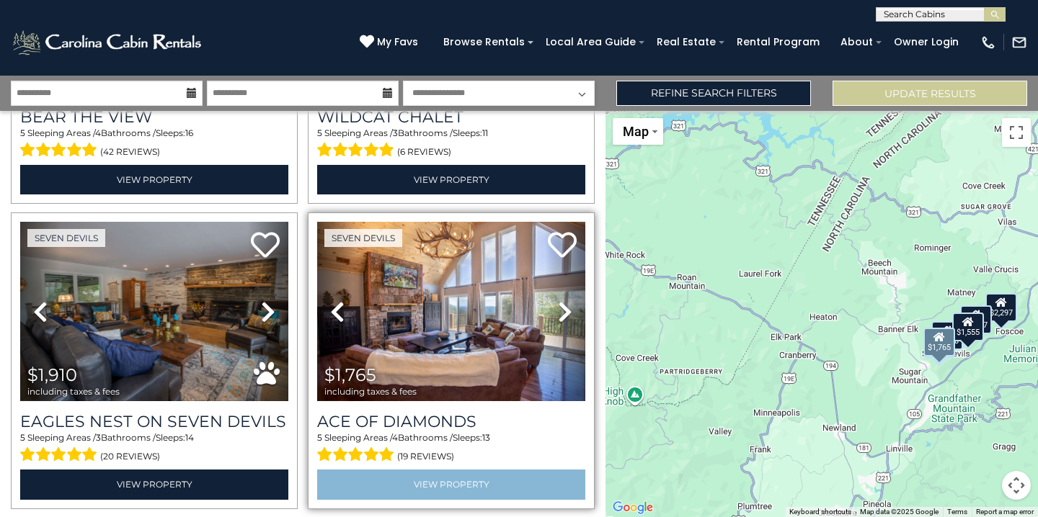
scroll to position [607, 0]
